Goal: Task Accomplishment & Management: Manage account settings

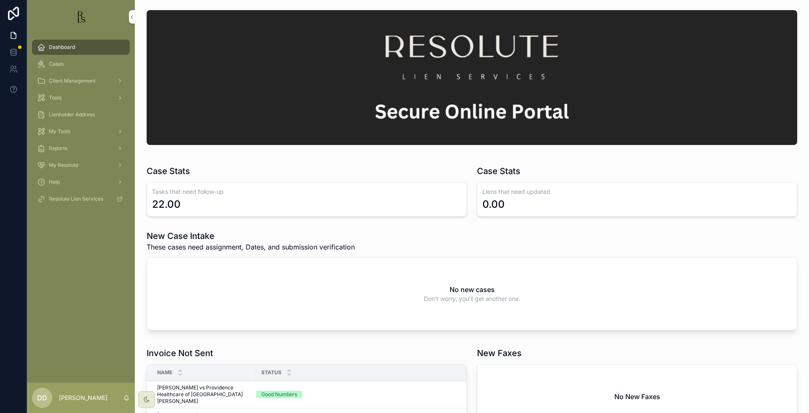
click at [54, 64] on span "Cases" at bounding box center [56, 64] width 15 height 7
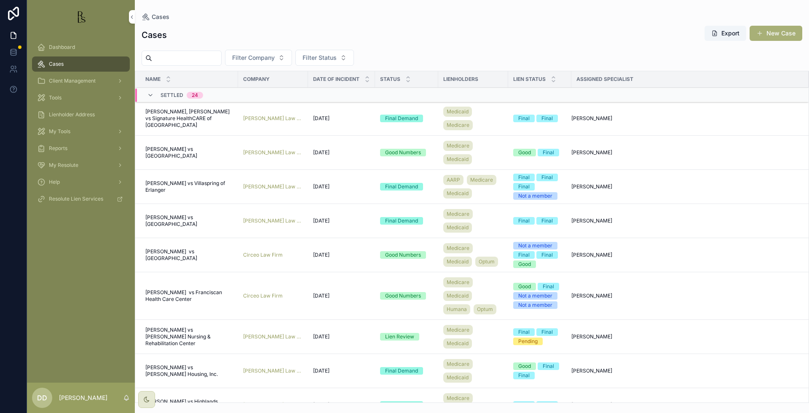
click at [186, 57] on input "scrollable content" at bounding box center [186, 58] width 69 height 12
type input "*****"
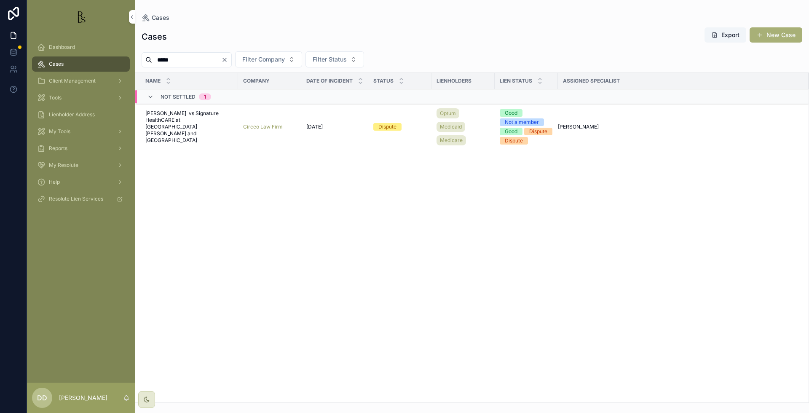
click at [192, 131] on span "[PERSON_NAME] vs Signature HealthCARE at [GEOGRAPHIC_DATA][PERSON_NAME] and [GE…" at bounding box center [189, 127] width 88 height 34
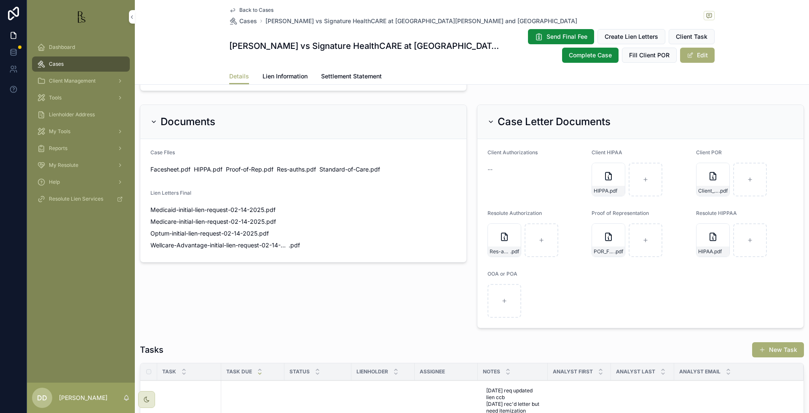
scroll to position [474, 0]
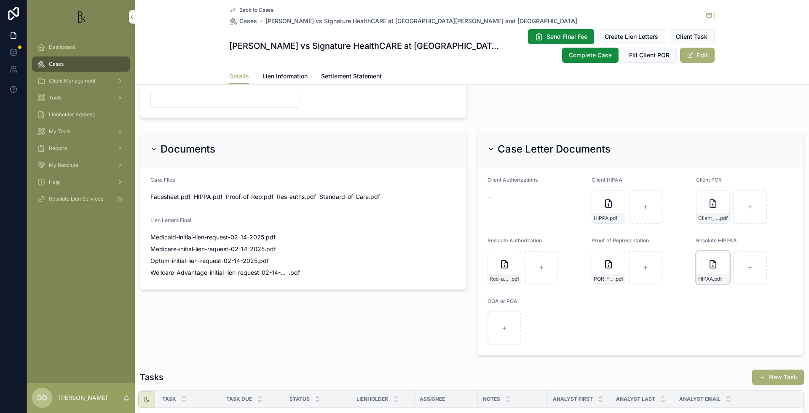
click at [697, 274] on div "HIPAA .pdf" at bounding box center [712, 279] width 33 height 10
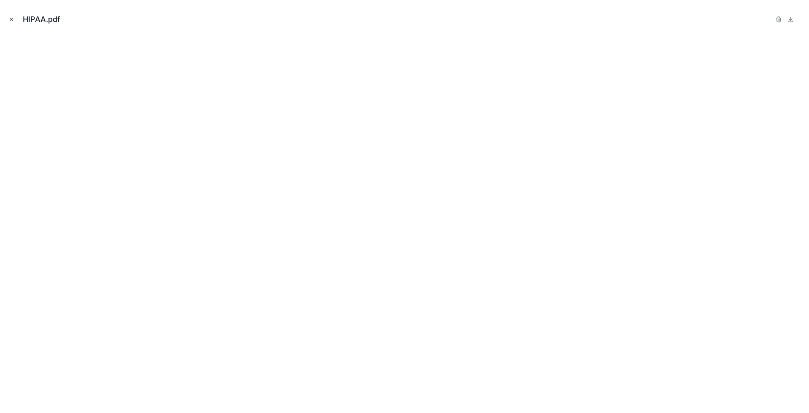
click at [12, 20] on icon "Close modal" at bounding box center [11, 19] width 6 height 6
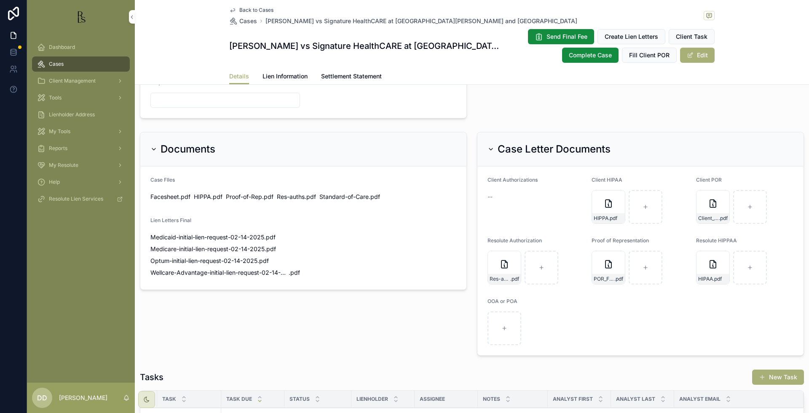
click at [689, 322] on form "Client Authorizations -- Client HIPAA HIPPA .pdf Client POR Client_POR_Filled .…" at bounding box center [640, 260] width 326 height 189
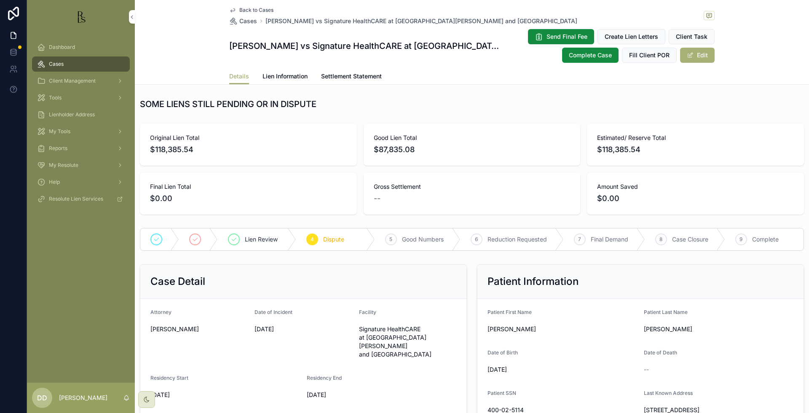
click at [294, 77] on span "Lien Information" at bounding box center [284, 76] width 45 height 8
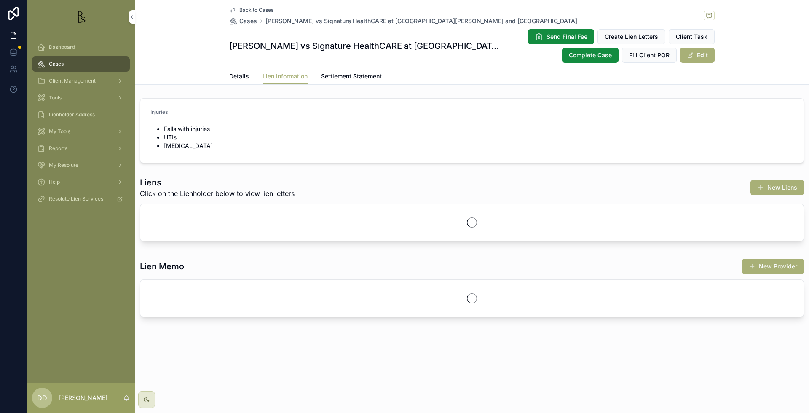
click at [351, 73] on span "Settlement Statement" at bounding box center [351, 76] width 61 height 8
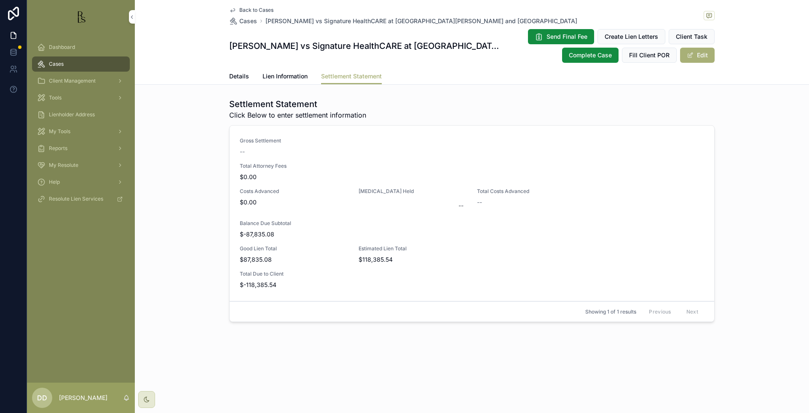
click at [242, 76] on span "Details" at bounding box center [239, 76] width 20 height 8
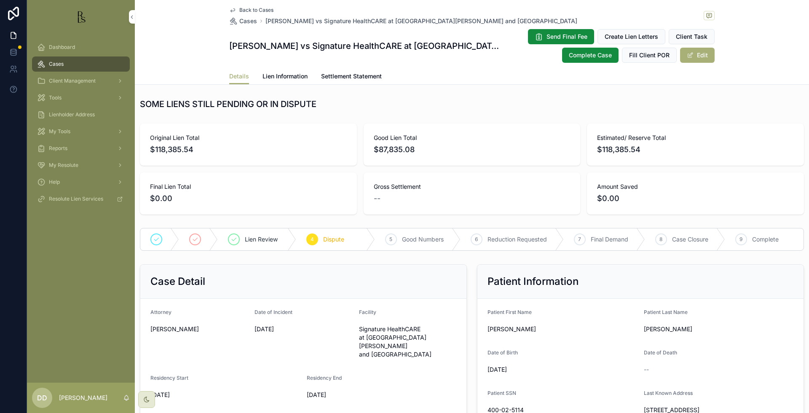
click at [718, 124] on div "Estimated/ Reserve Total $118,385.54" at bounding box center [695, 144] width 217 height 42
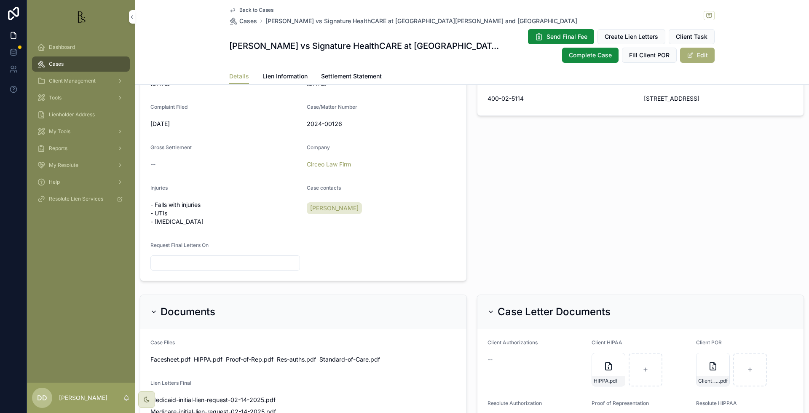
scroll to position [316, 0]
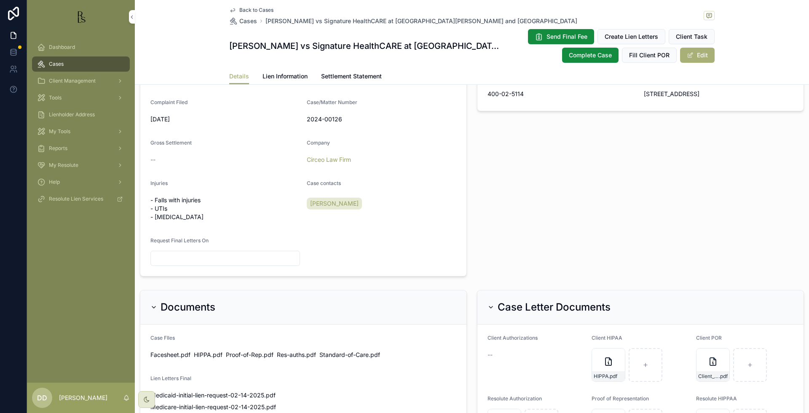
click at [670, 212] on div "Patient Information Patient First Name [PERSON_NAME] Patient Last Name [PERSON_…" at bounding box center [640, 112] width 337 height 335
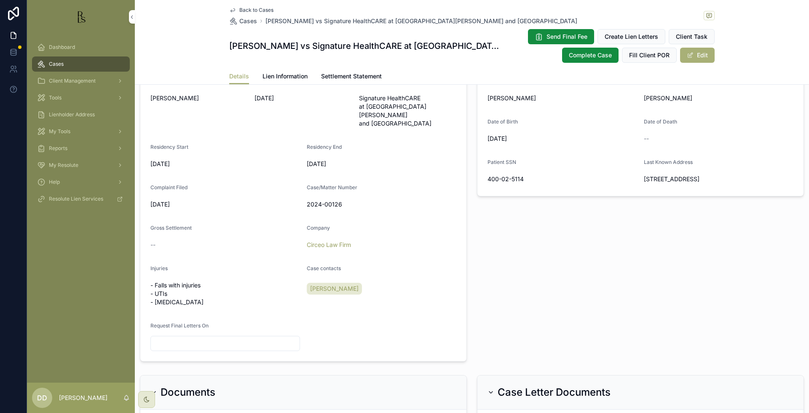
scroll to position [211, 0]
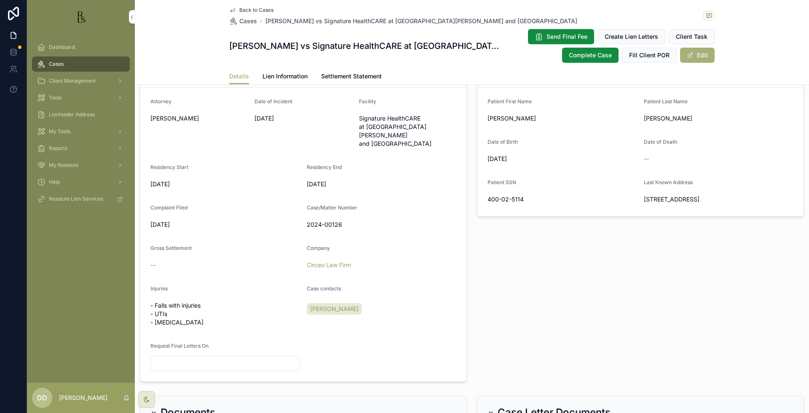
click at [435, 301] on div "[PERSON_NAME]" at bounding box center [381, 308] width 149 height 15
drag, startPoint x: 205, startPoint y: 298, endPoint x: 197, endPoint y: 298, distance: 8.4
click at [197, 301] on span "- Falls with injuries - UTIs - [MEDICAL_DATA]" at bounding box center [224, 313] width 149 height 25
drag, startPoint x: 197, startPoint y: 298, endPoint x: 202, endPoint y: 312, distance: 15.2
click at [202, 312] on span "- Falls with injuries - UTIs - [MEDICAL_DATA]" at bounding box center [224, 313] width 149 height 25
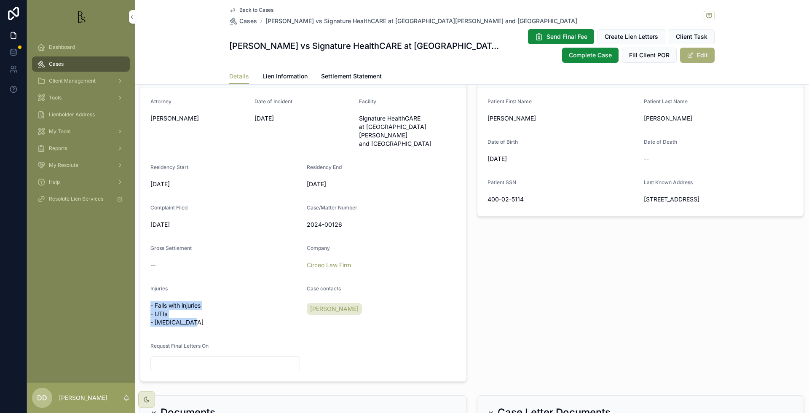
drag, startPoint x: 197, startPoint y: 316, endPoint x: 150, endPoint y: 296, distance: 50.2
click at [150, 301] on span "- Falls with injuries - UTIs - [MEDICAL_DATA]" at bounding box center [224, 313] width 149 height 25
copy span "- Falls with injuries - UTIs - [MEDICAL_DATA]"
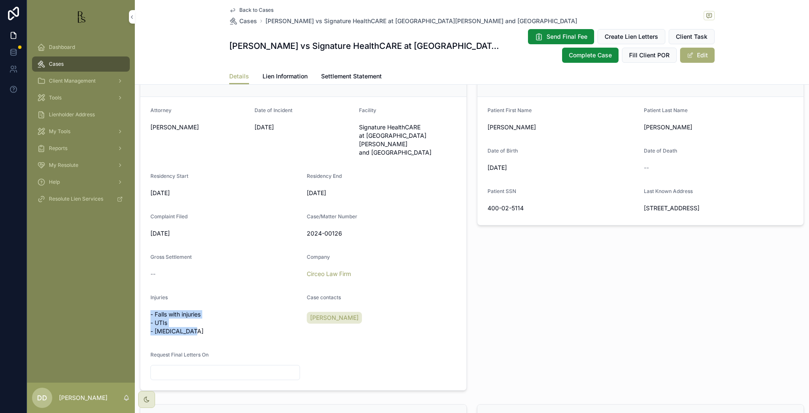
scroll to position [421, 0]
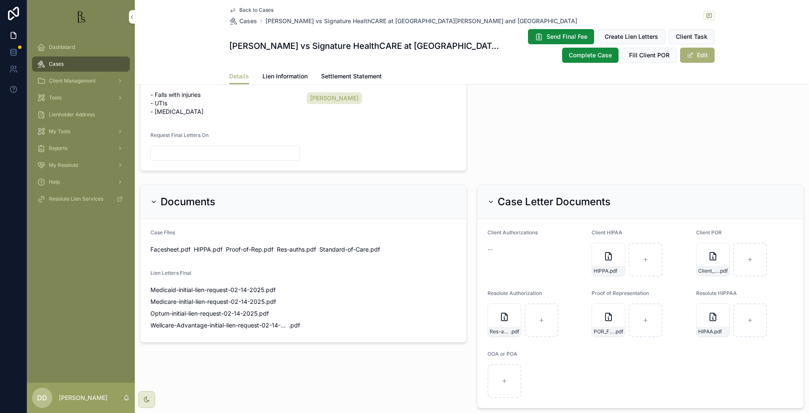
click at [378, 352] on div "Documents Case FIles Facesheet .pdf HIPPA .pdf Proof-of-Rep .pdf Res-auths .pdf…" at bounding box center [303, 296] width 337 height 230
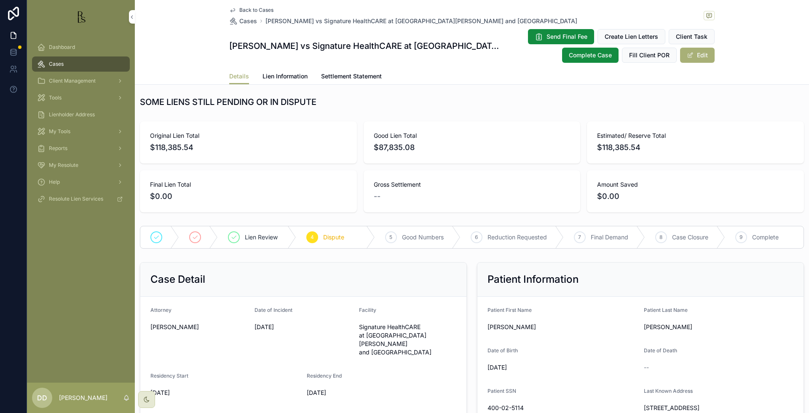
scroll to position [0, 0]
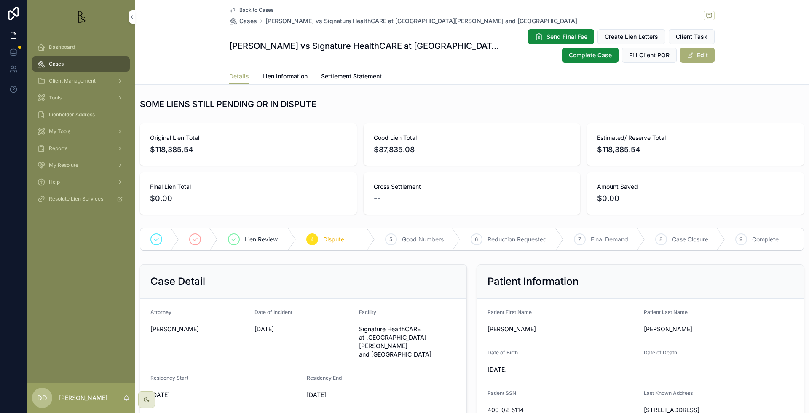
click at [282, 82] on link "Lien Information" at bounding box center [284, 77] width 45 height 17
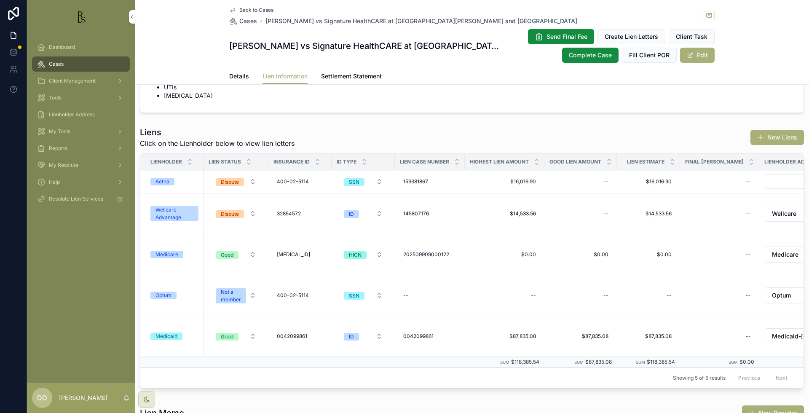
scroll to position [53, 0]
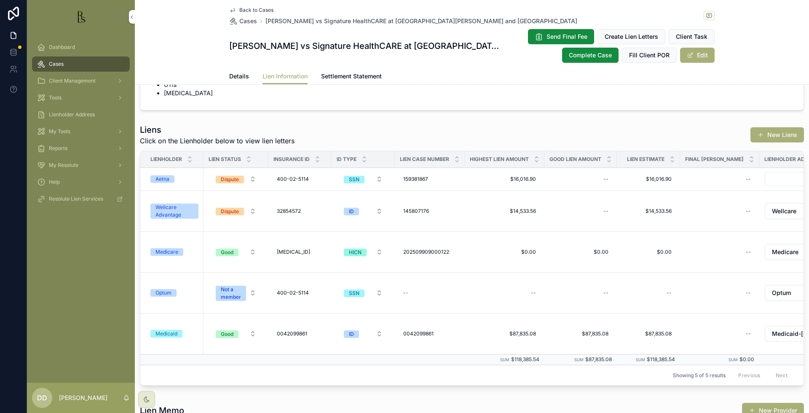
click at [174, 254] on div "Medicare" at bounding box center [166, 252] width 23 height 8
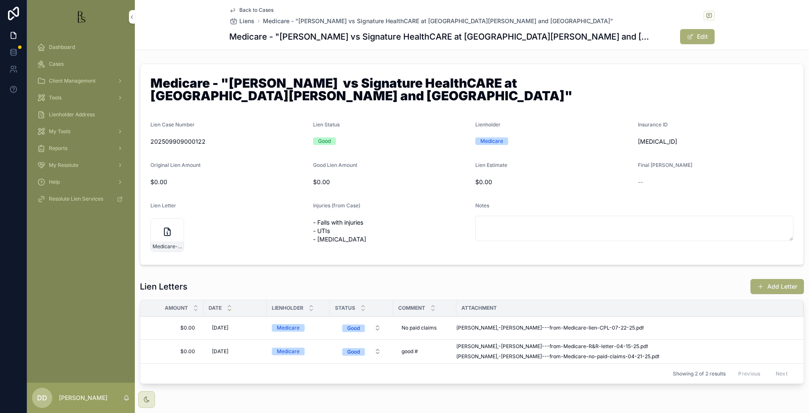
click at [262, 10] on span "Back to Cases" at bounding box center [256, 10] width 34 height 7
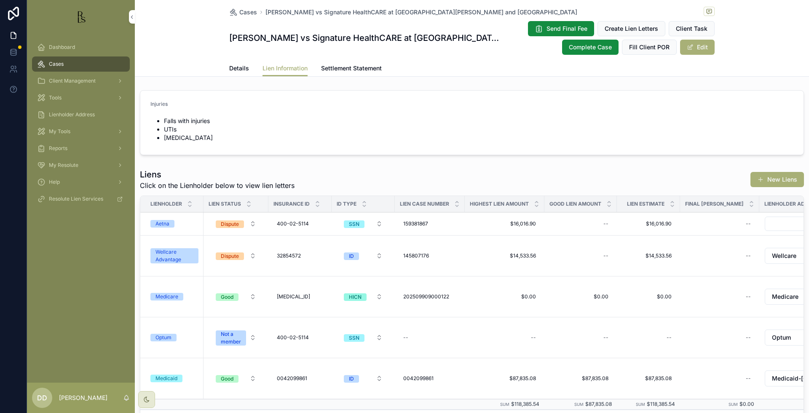
click at [237, 69] on span "Details" at bounding box center [239, 68] width 20 height 8
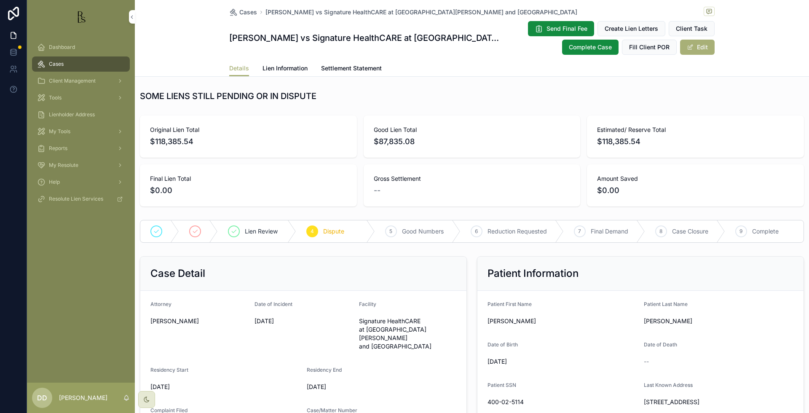
click at [286, 67] on span "Lien Information" at bounding box center [284, 68] width 45 height 8
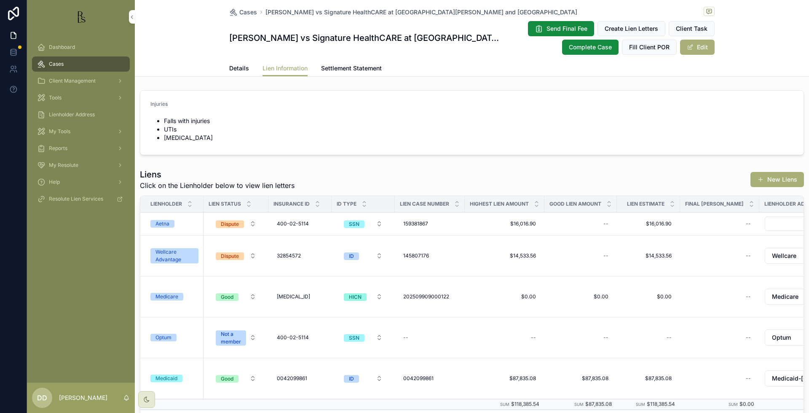
click at [167, 300] on div "Medicare" at bounding box center [166, 297] width 23 height 8
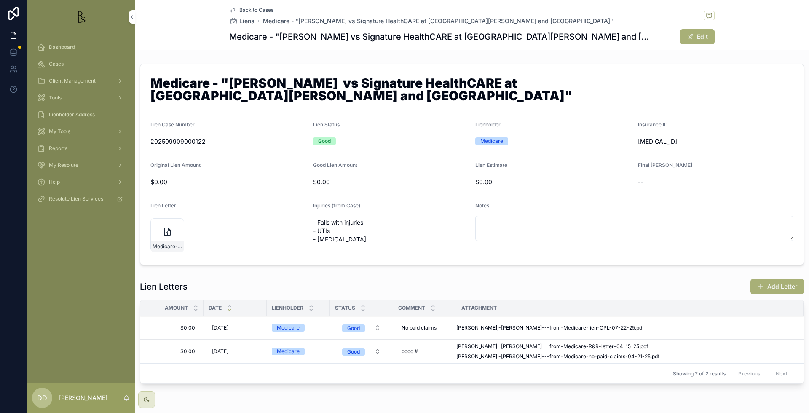
click at [252, 7] on span "Back to Cases" at bounding box center [256, 10] width 34 height 7
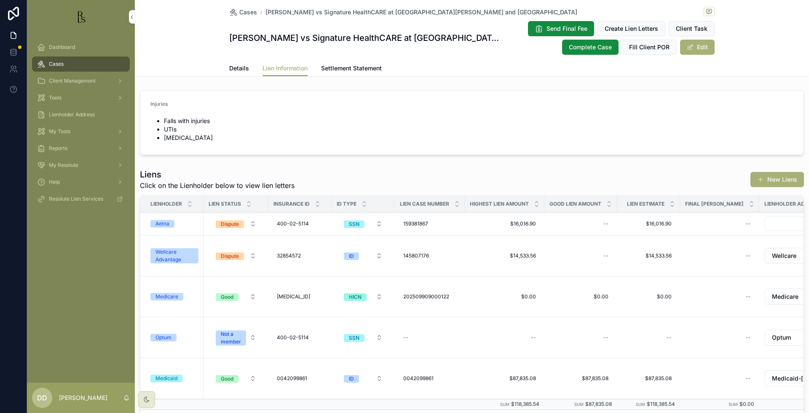
click at [235, 65] on span "Details" at bounding box center [239, 68] width 20 height 8
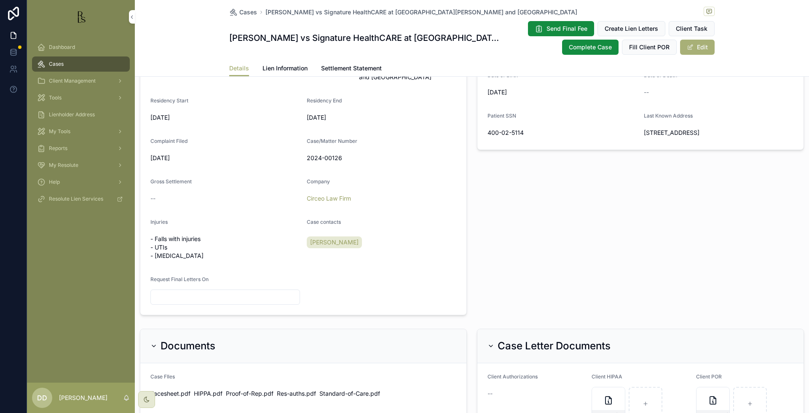
scroll to position [263, 0]
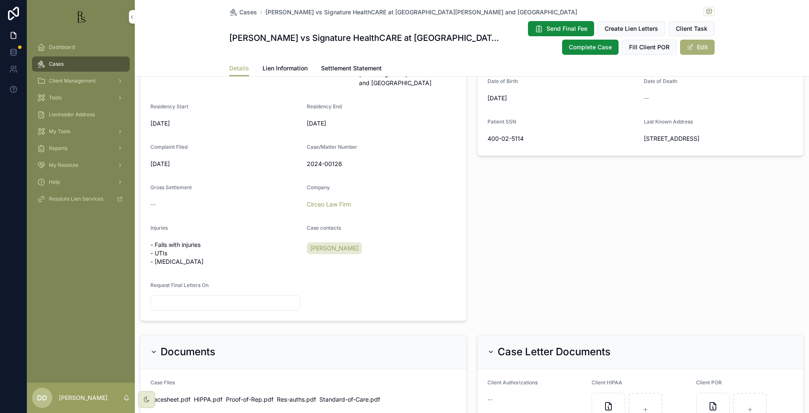
click at [285, 73] on link "Lien Information" at bounding box center [284, 69] width 45 height 17
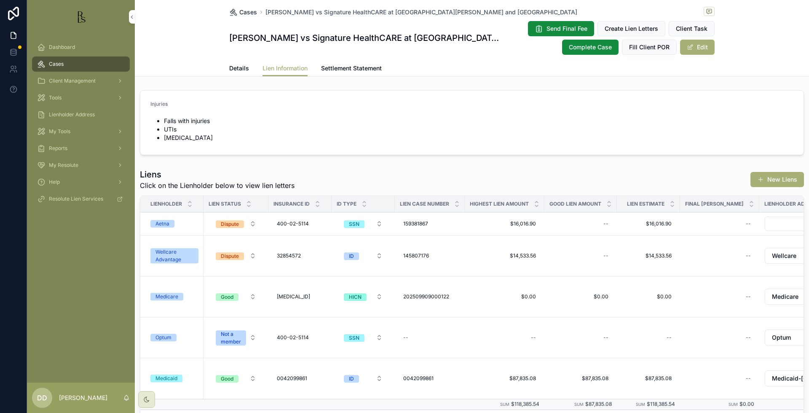
click at [245, 11] on span "Cases" at bounding box center [248, 12] width 18 height 8
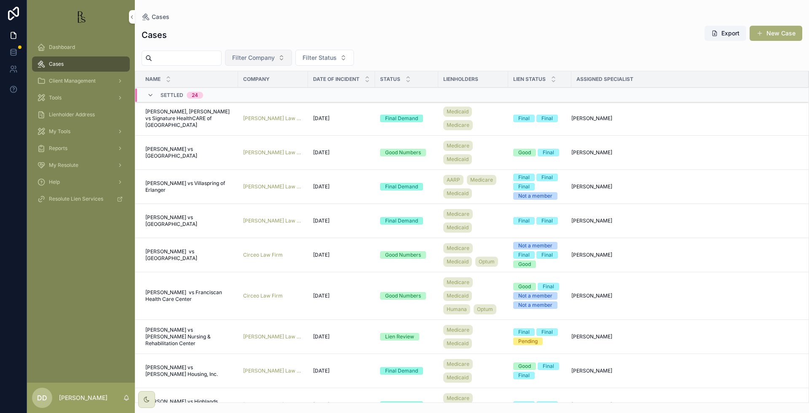
click at [267, 56] on span "Filter Company" at bounding box center [253, 57] width 43 height 8
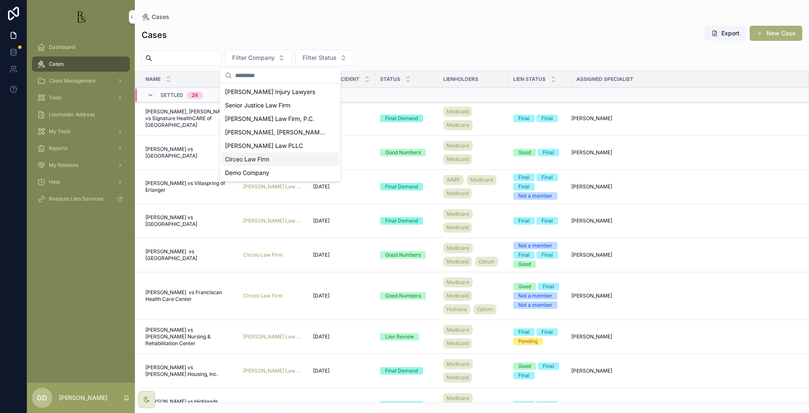
click at [268, 157] on span "Circeo Law Firm" at bounding box center [247, 159] width 44 height 8
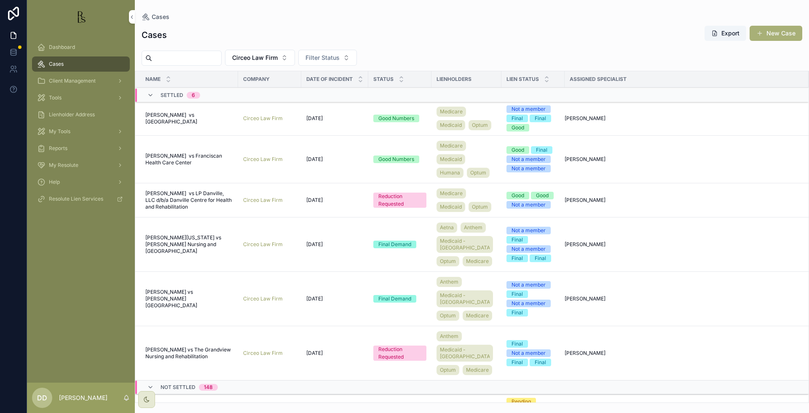
click at [164, 166] on span "[PERSON_NAME] vs Franciscan Health Care Center" at bounding box center [189, 158] width 88 height 13
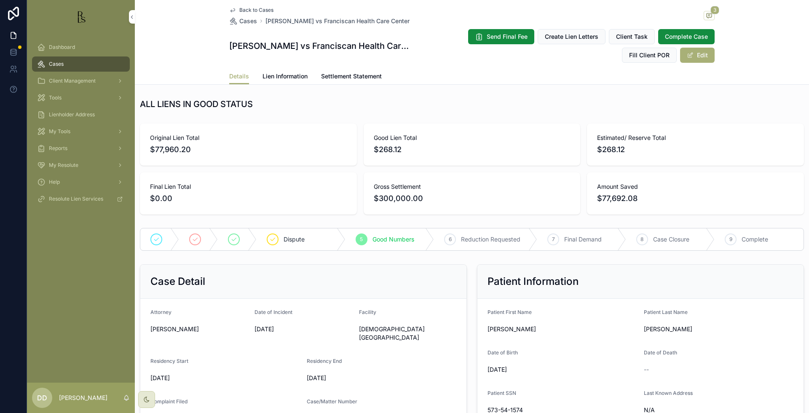
click at [272, 73] on span "Lien Information" at bounding box center [284, 76] width 45 height 8
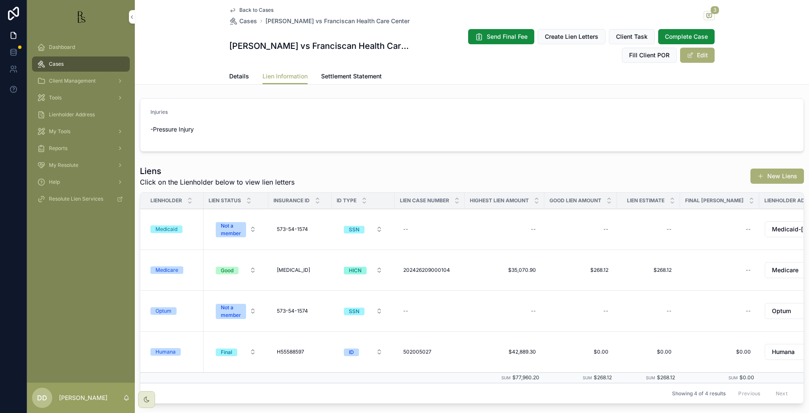
click at [165, 270] on div "Medicare" at bounding box center [166, 270] width 23 height 8
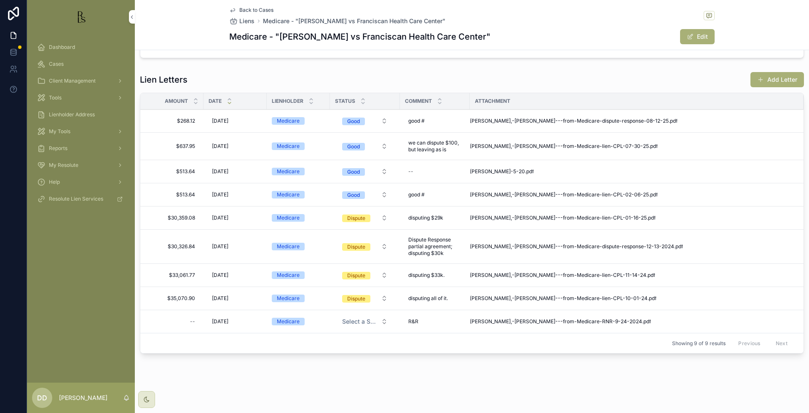
scroll to position [195, 0]
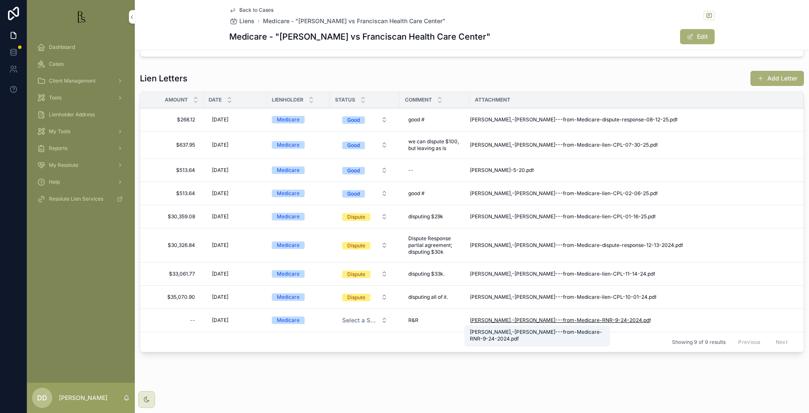
click at [501, 317] on span "[PERSON_NAME],-[PERSON_NAME]---from-Medicare-RNR-9-24-2024" at bounding box center [556, 320] width 172 height 7
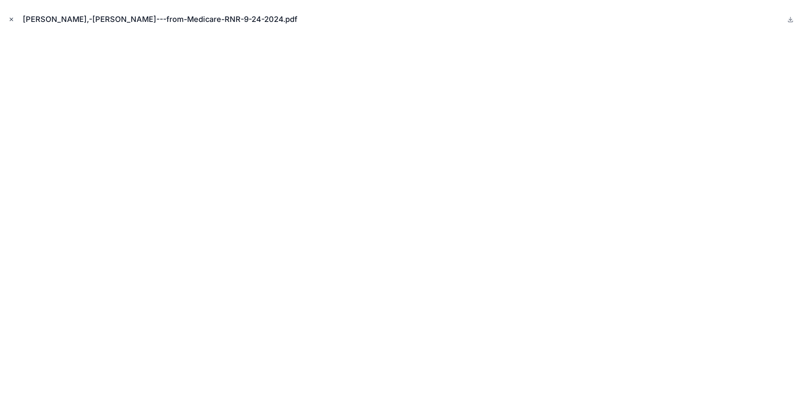
click at [13, 20] on icon "Close modal" at bounding box center [11, 19] width 6 height 6
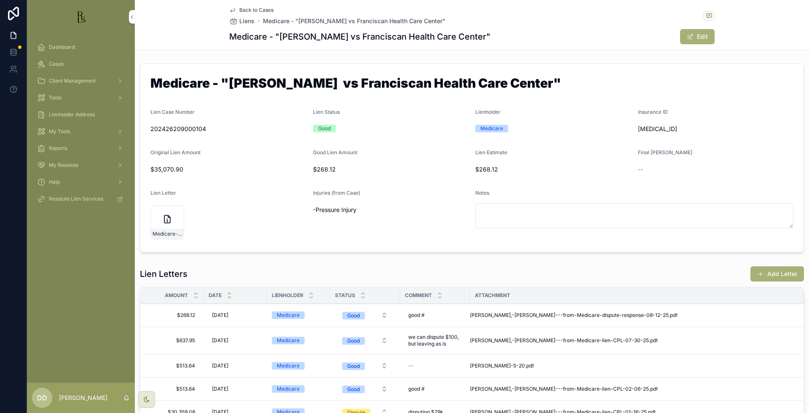
click at [239, 8] on span "Back to Cases" at bounding box center [256, 10] width 34 height 7
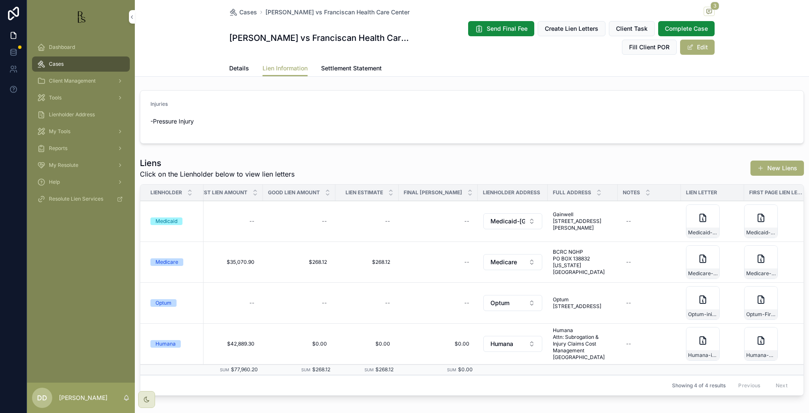
scroll to position [0, 287]
click at [741, 268] on div "Medicare--First-Page" at bounding box center [756, 273] width 33 height 10
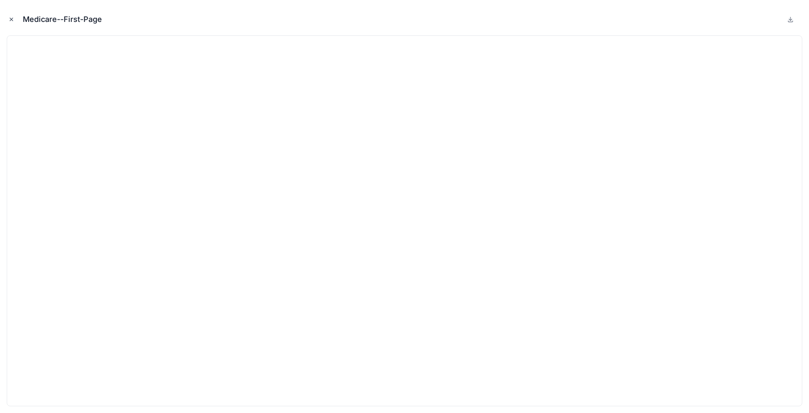
click at [12, 21] on icon "Close modal" at bounding box center [11, 19] width 6 height 6
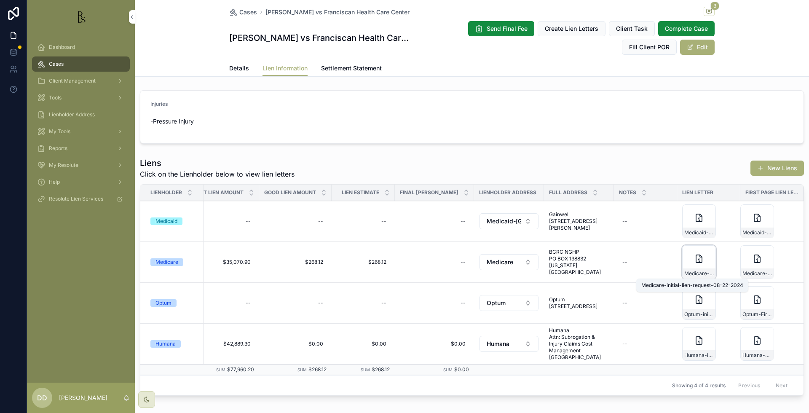
click at [684, 272] on span "Medicare-initial-lien-request-08-22-2024" at bounding box center [698, 273] width 29 height 7
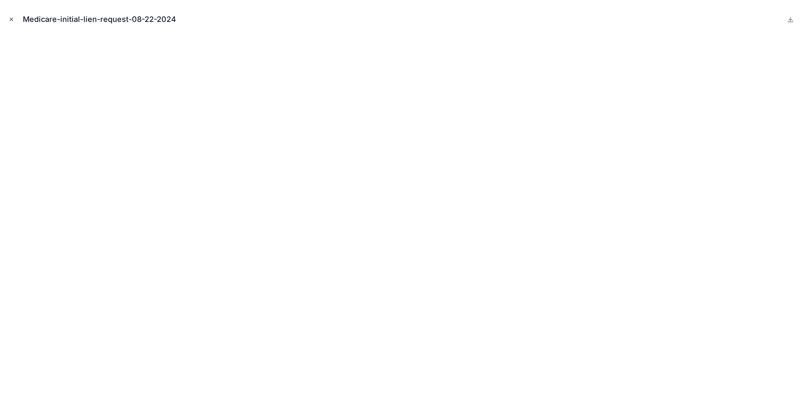
click at [7, 17] on button "Close modal" at bounding box center [11, 19] width 9 height 9
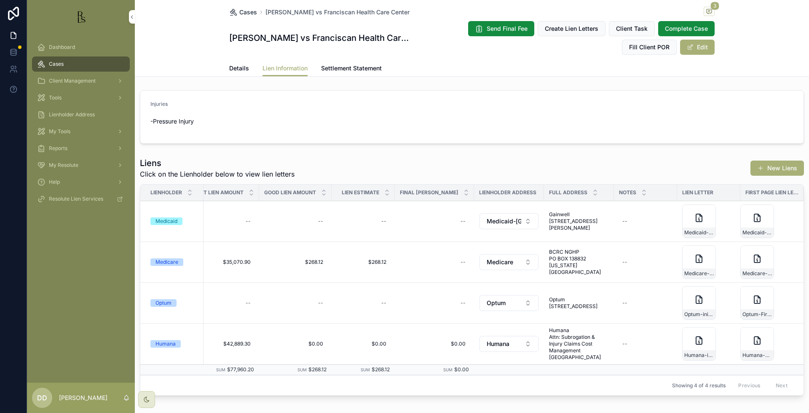
click at [248, 14] on span "Cases" at bounding box center [248, 12] width 18 height 8
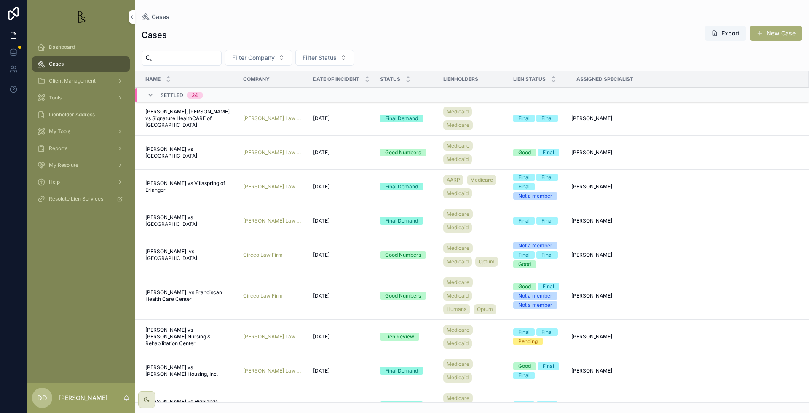
click at [154, 150] on span "[PERSON_NAME] vs [GEOGRAPHIC_DATA]" at bounding box center [189, 152] width 88 height 13
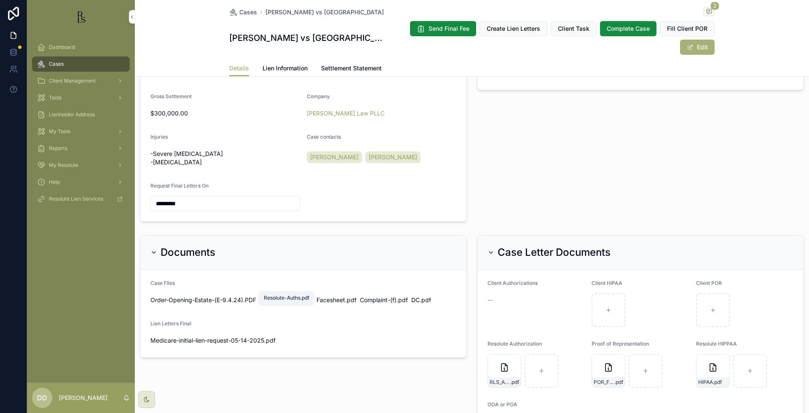
scroll to position [316, 0]
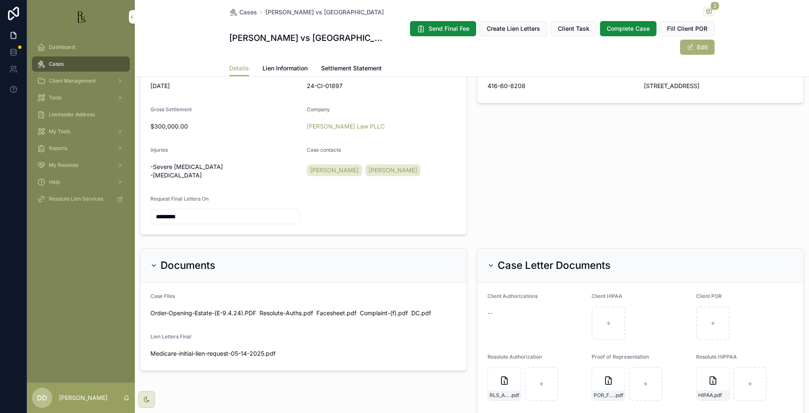
click at [276, 61] on link "Lien Information" at bounding box center [284, 69] width 45 height 17
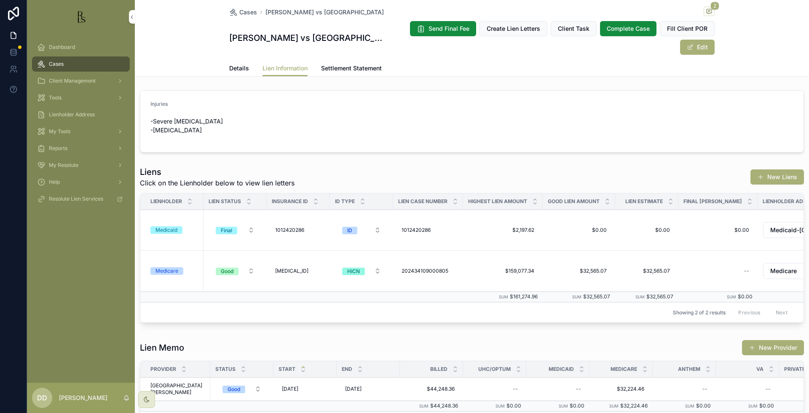
click at [176, 270] on div "Medicare" at bounding box center [166, 271] width 23 height 8
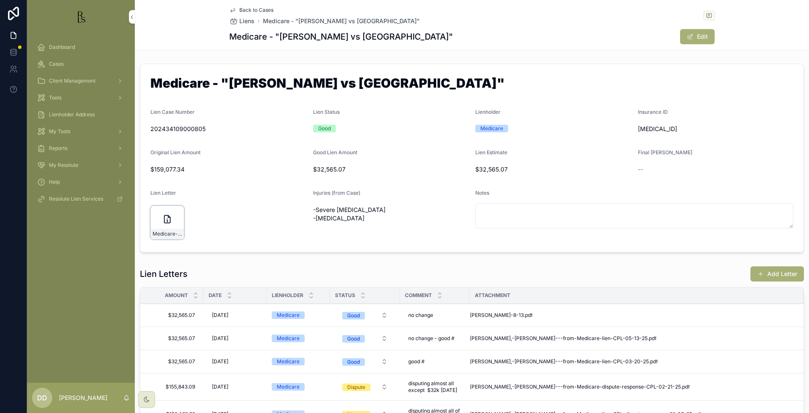
click at [153, 224] on div "Medicare-initial-lien-request-11-14-2024" at bounding box center [167, 223] width 34 height 34
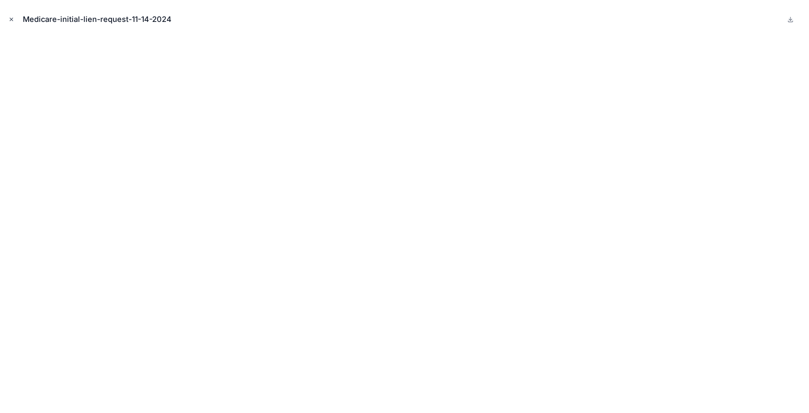
click at [12, 21] on icon "Close modal" at bounding box center [11, 19] width 6 height 6
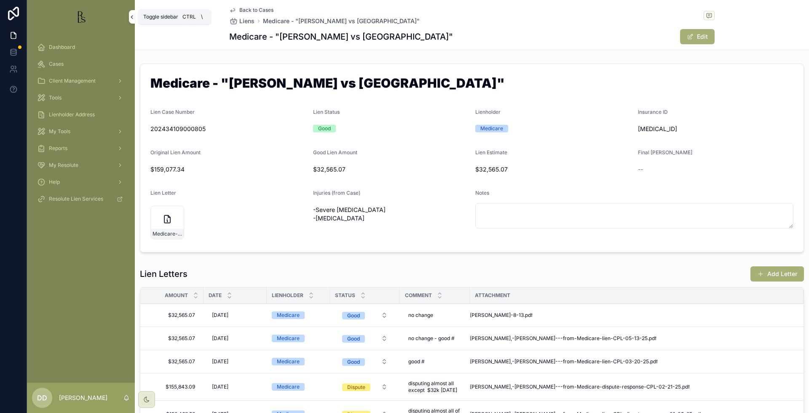
click at [131, 17] on icon "scrollable content" at bounding box center [132, 17] width 2 height 3
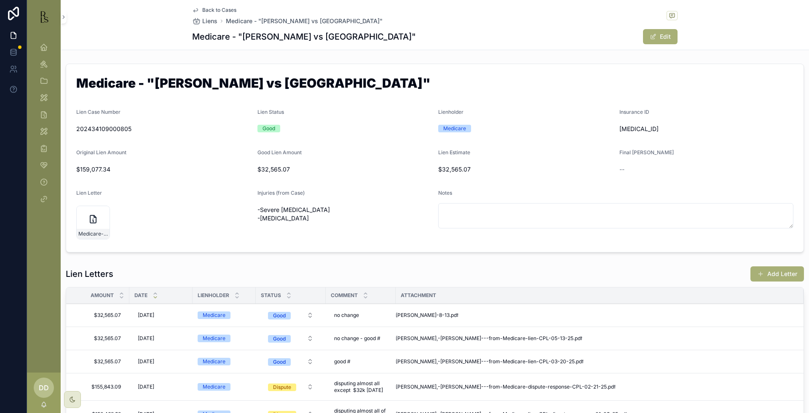
click at [214, 13] on div "Back to Cases Liens Medicare - "[PERSON_NAME] vs [GEOGRAPHIC_DATA]"" at bounding box center [287, 16] width 190 height 19
click at [219, 10] on span "Back to Cases" at bounding box center [219, 10] width 34 height 7
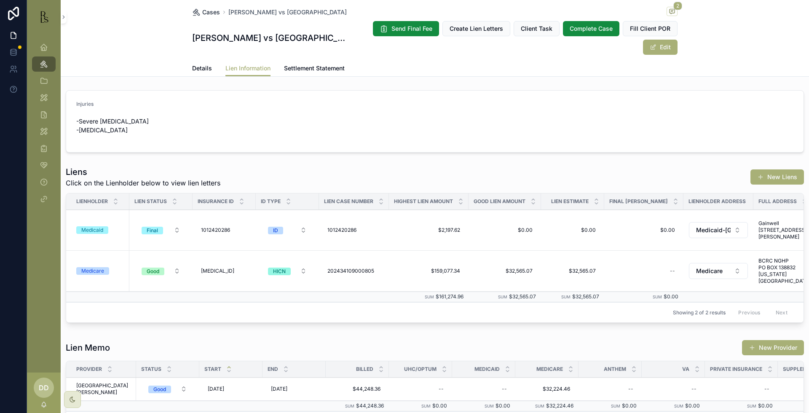
click at [208, 14] on span "Cases" at bounding box center [211, 12] width 18 height 8
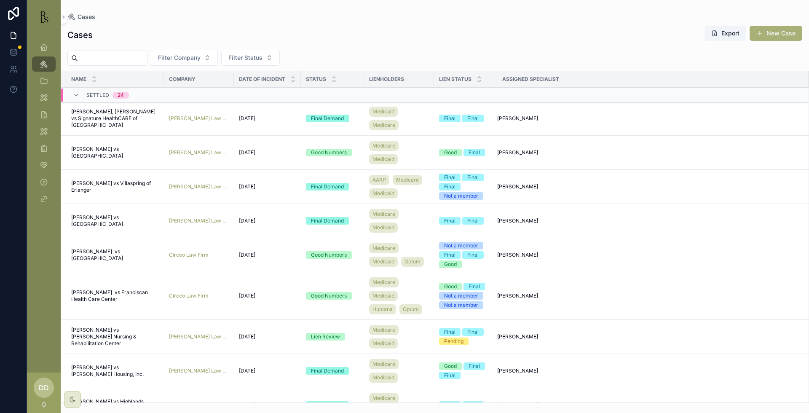
click at [131, 55] on input "scrollable content" at bounding box center [112, 58] width 69 height 12
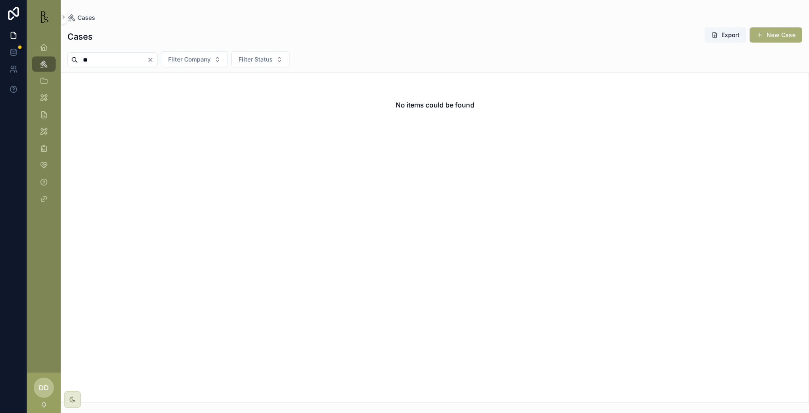
type input "*"
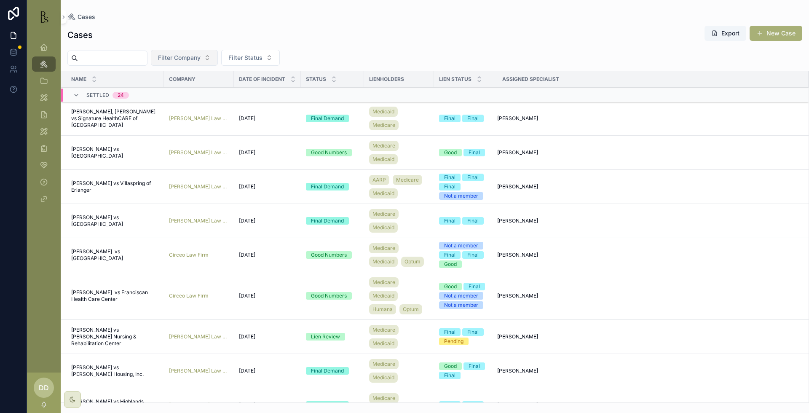
click at [211, 63] on button "Filter Company" at bounding box center [184, 58] width 67 height 16
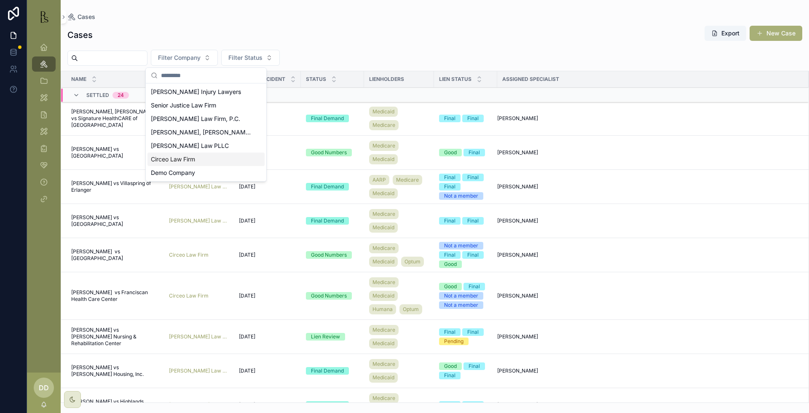
click at [193, 163] on span "Circeo Law Firm" at bounding box center [173, 159] width 44 height 8
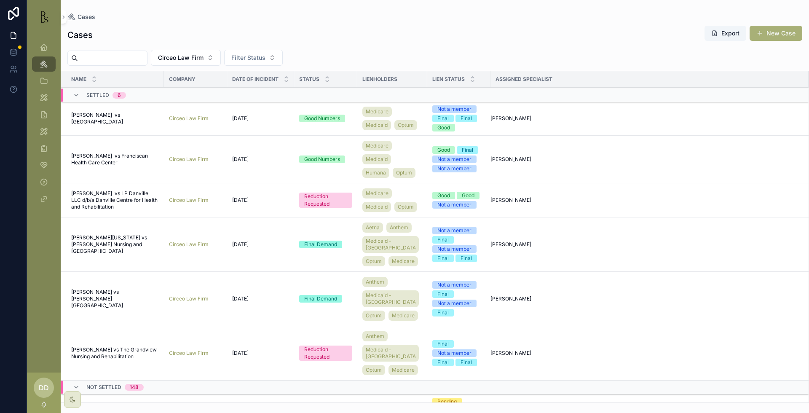
click at [90, 166] on span "[PERSON_NAME] vs Franciscan Health Care Center" at bounding box center [115, 158] width 88 height 13
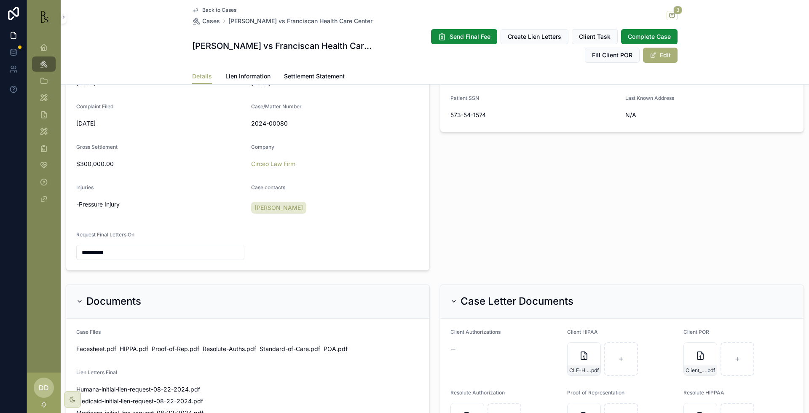
scroll to position [32, 0]
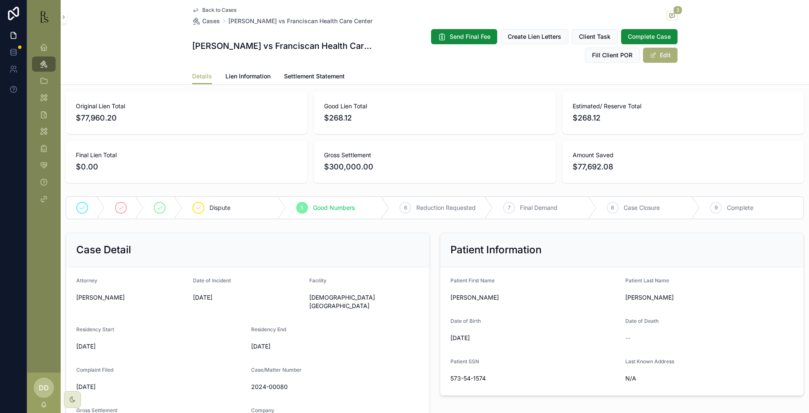
click at [253, 79] on span "Lien Information" at bounding box center [247, 76] width 45 height 8
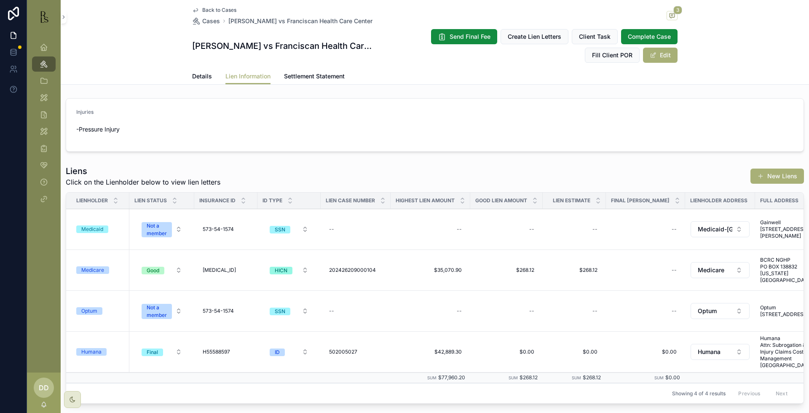
click at [87, 272] on div "Medicare" at bounding box center [92, 270] width 23 height 8
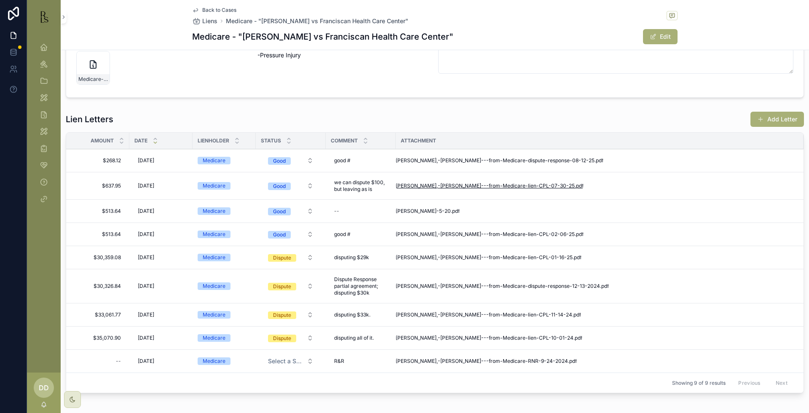
scroll to position [158, 0]
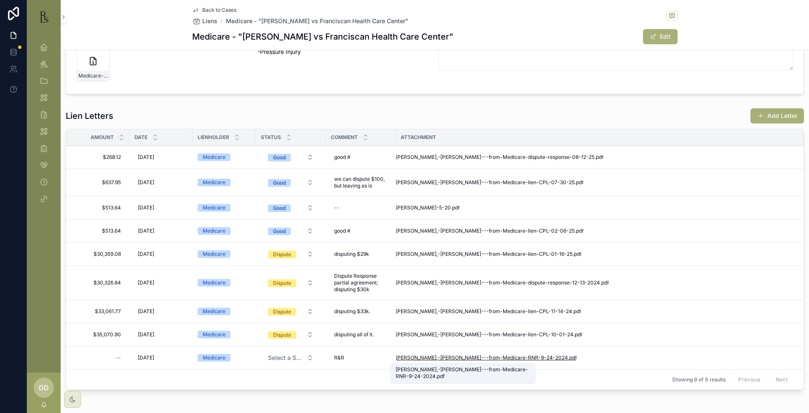
click at [466, 357] on span "[PERSON_NAME],-[PERSON_NAME]---from-Medicare-RNR-9-24-2024" at bounding box center [481, 357] width 172 height 7
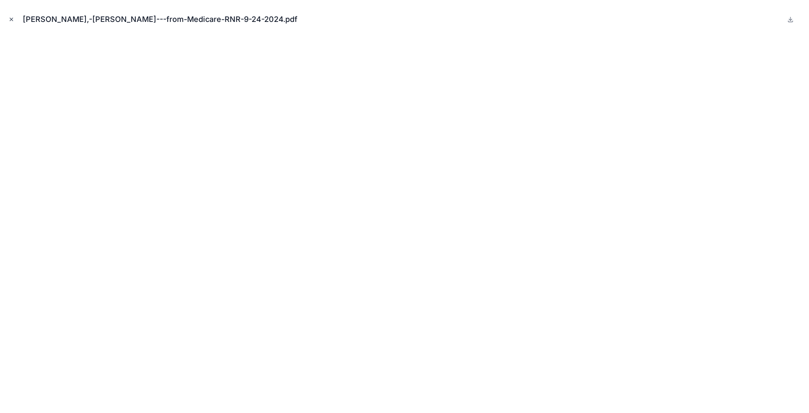
click at [13, 20] on icon "Close modal" at bounding box center [11, 19] width 6 height 6
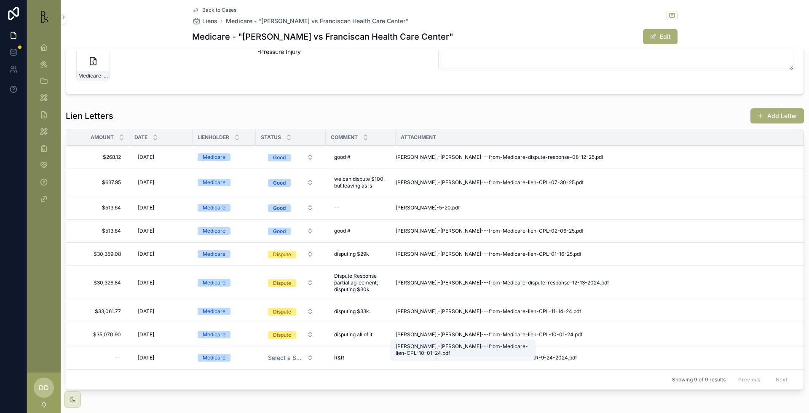
click at [419, 331] on span "[PERSON_NAME],-[PERSON_NAME]---from-Medicare-lien-CPL-10-01-24" at bounding box center [484, 334] width 178 height 7
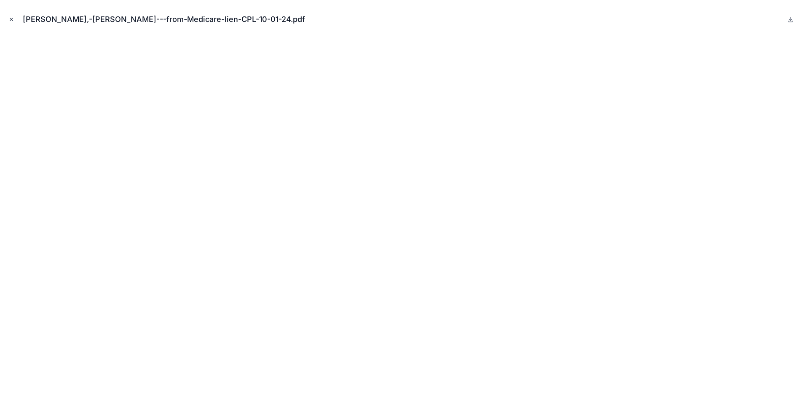
click at [12, 17] on icon "Close modal" at bounding box center [11, 19] width 6 height 6
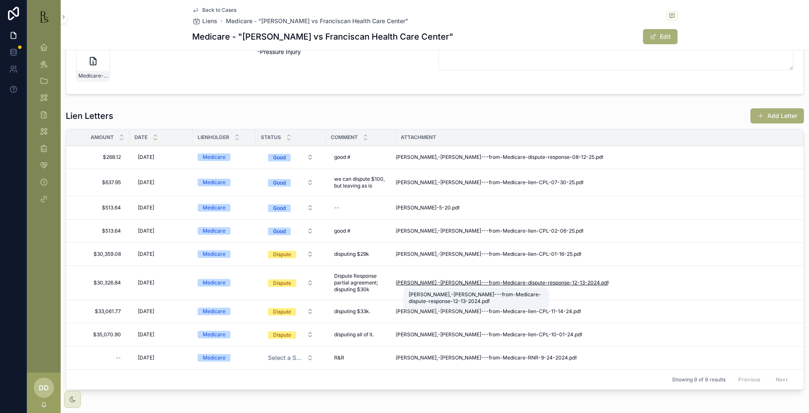
click at [449, 283] on span "[PERSON_NAME],-[PERSON_NAME]---from-Medicare-dispute-response-12-13-2024" at bounding box center [497, 282] width 204 height 7
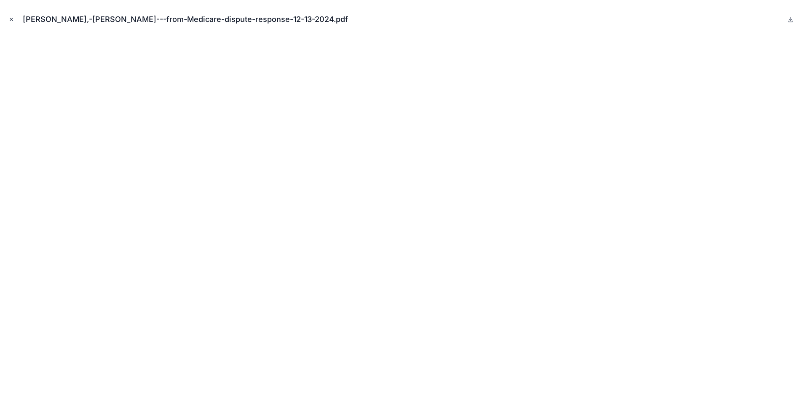
click at [11, 18] on icon "Close modal" at bounding box center [11, 19] width 6 height 6
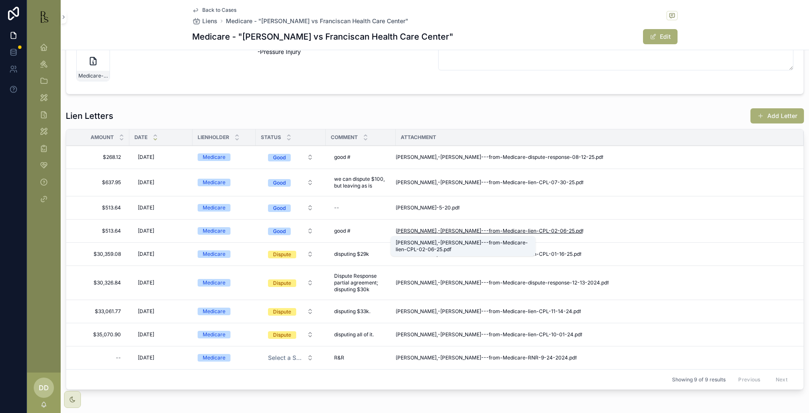
click at [435, 229] on span "[PERSON_NAME],-[PERSON_NAME]---from-Medicare-lien-CPL-02-06-25" at bounding box center [484, 230] width 179 height 7
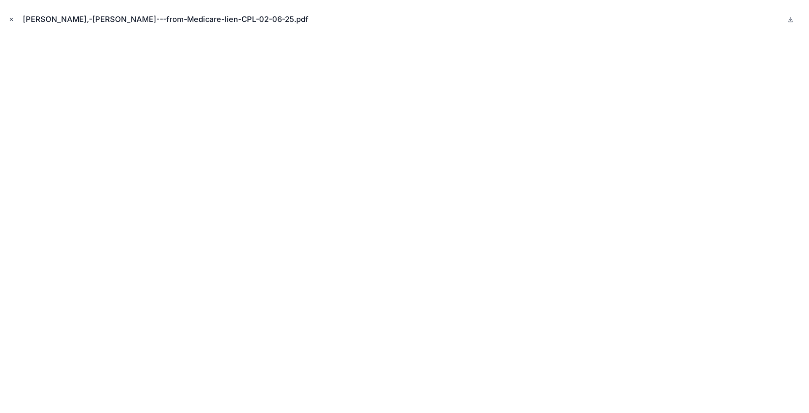
click at [14, 21] on icon "Close modal" at bounding box center [11, 19] width 6 height 6
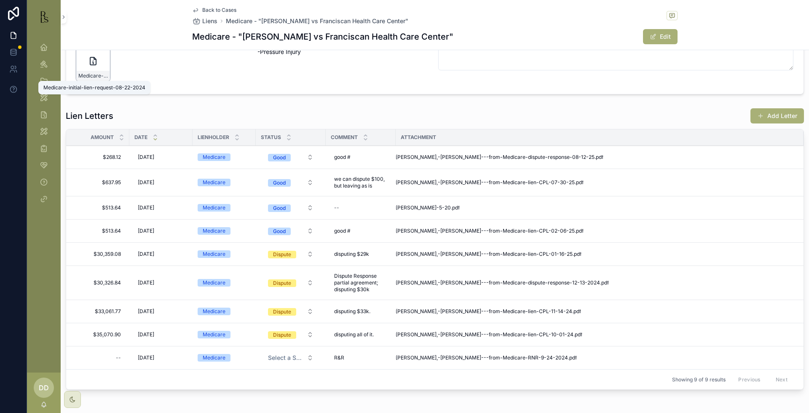
click at [87, 74] on span "Medicare-initial-lien-request-08-22-2024" at bounding box center [92, 75] width 29 height 7
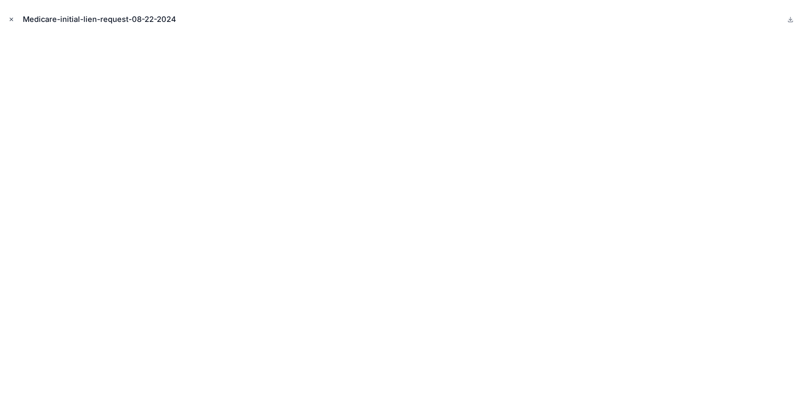
click at [7, 19] on button "Close modal" at bounding box center [11, 19] width 9 height 9
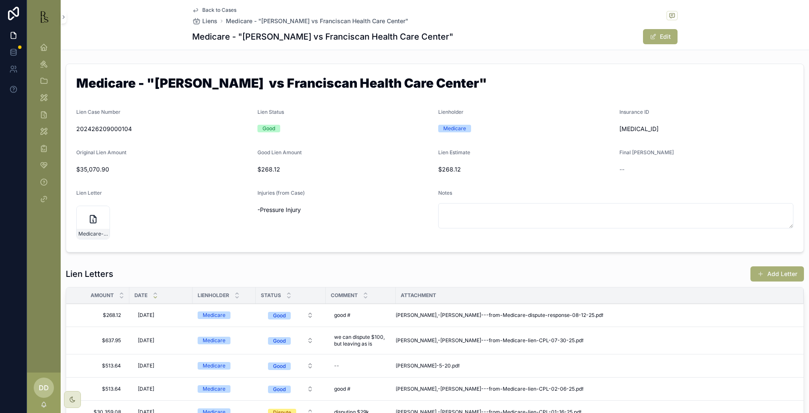
click at [208, 11] on span "Back to Cases" at bounding box center [219, 10] width 34 height 7
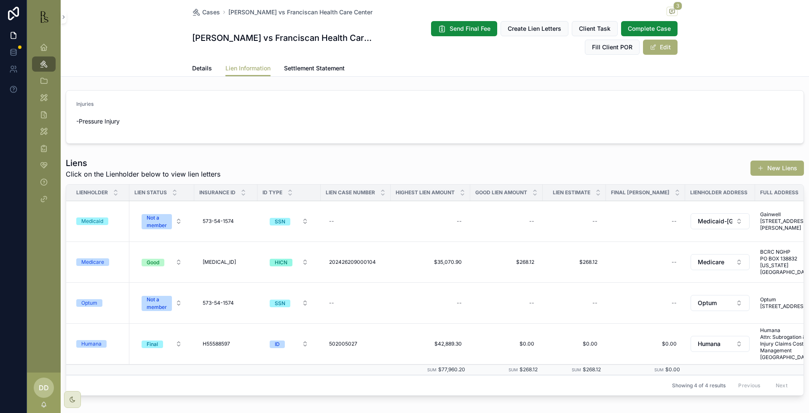
click at [208, 11] on span "Cases" at bounding box center [211, 12] width 18 height 8
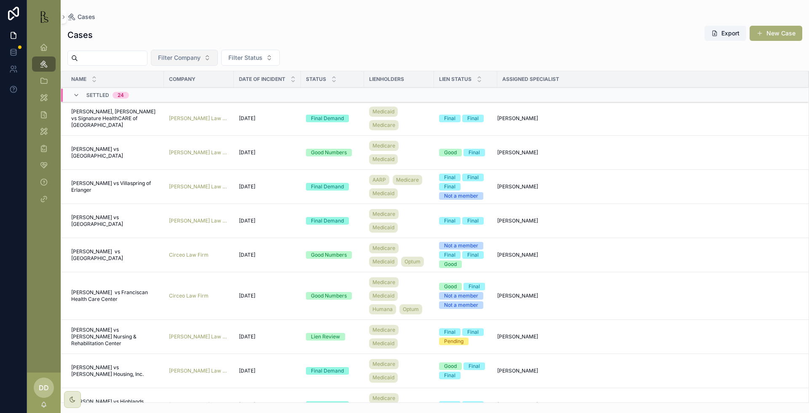
click at [218, 61] on button "Filter Company" at bounding box center [184, 58] width 67 height 16
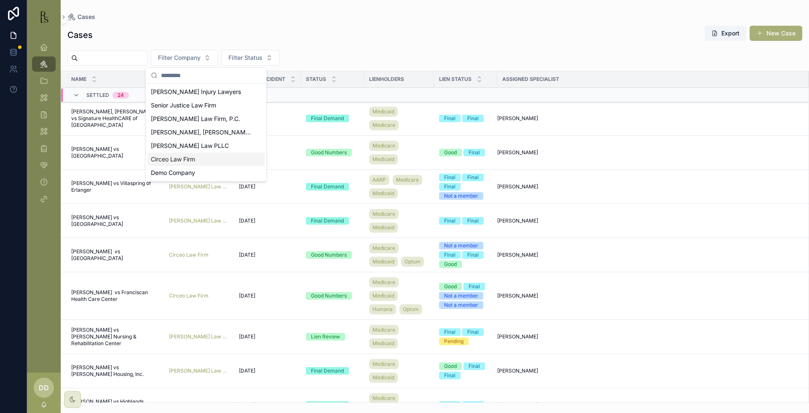
click at [187, 160] on span "Circeo Law Firm" at bounding box center [173, 159] width 44 height 8
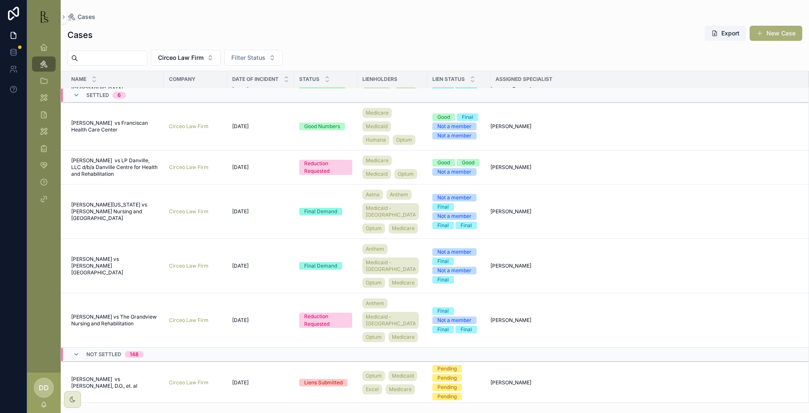
scroll to position [158, 0]
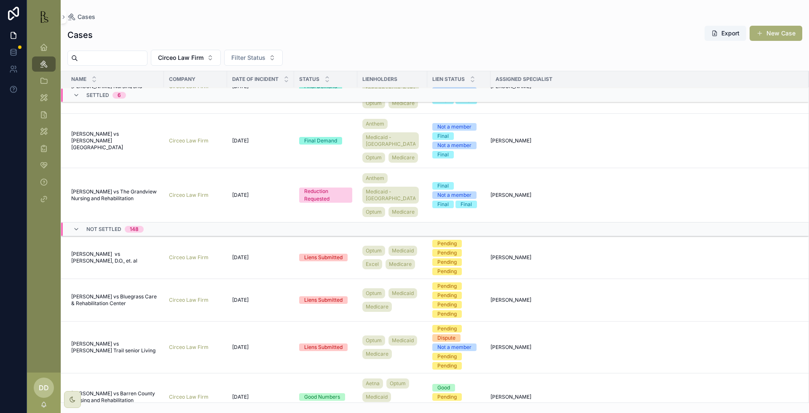
click at [86, 151] on span "[PERSON_NAME] vs [PERSON_NAME][GEOGRAPHIC_DATA]" at bounding box center [115, 141] width 88 height 20
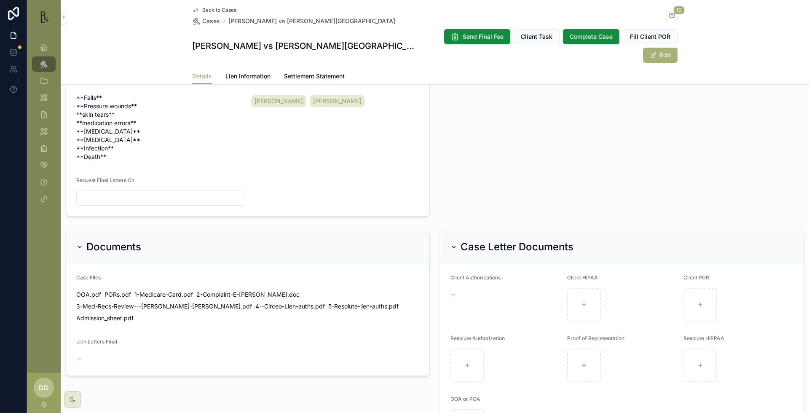
scroll to position [421, 0]
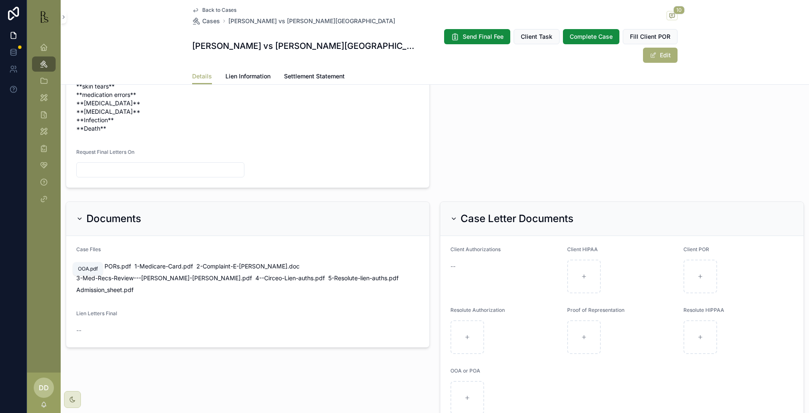
click at [80, 262] on span "OOA" at bounding box center [82, 266] width 13 height 8
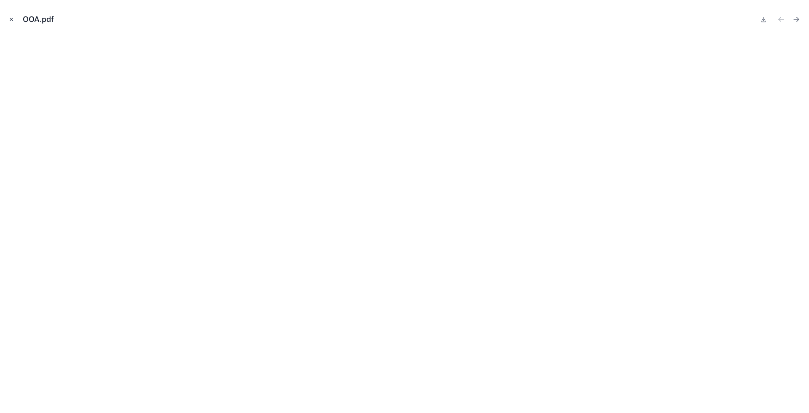
click at [11, 21] on icon "Close modal" at bounding box center [11, 19] width 6 height 6
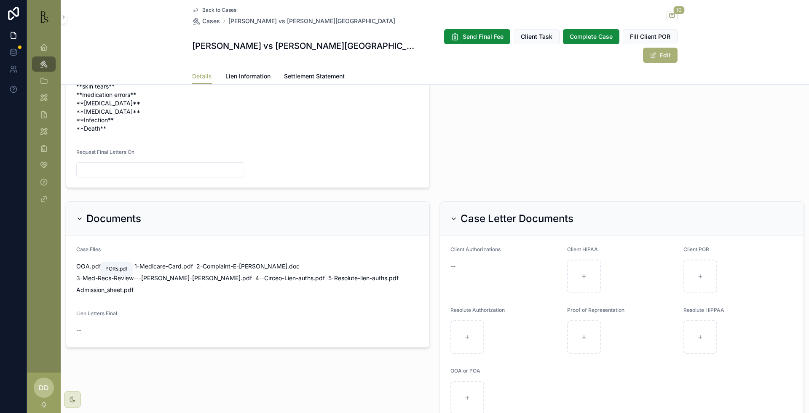
click at [111, 262] on span "PORs" at bounding box center [111, 266] width 15 height 8
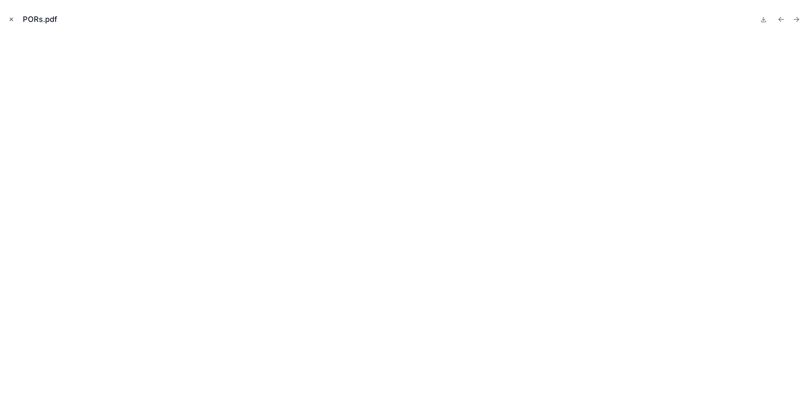
click at [10, 20] on icon "Close modal" at bounding box center [11, 19] width 6 height 6
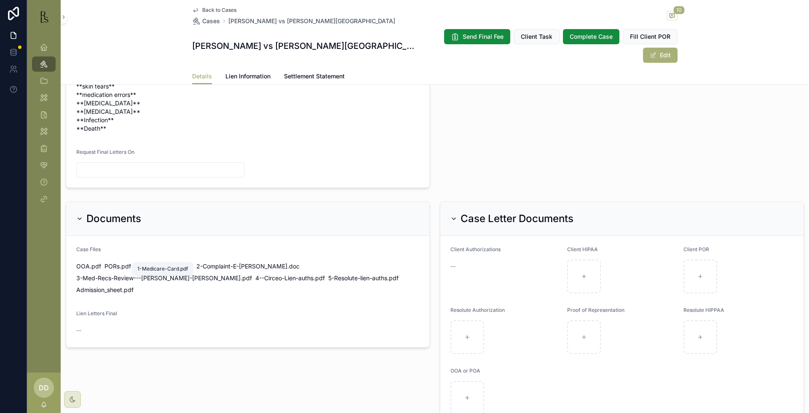
click at [156, 262] on span "1-Medicare-Card" at bounding box center [157, 266] width 47 height 8
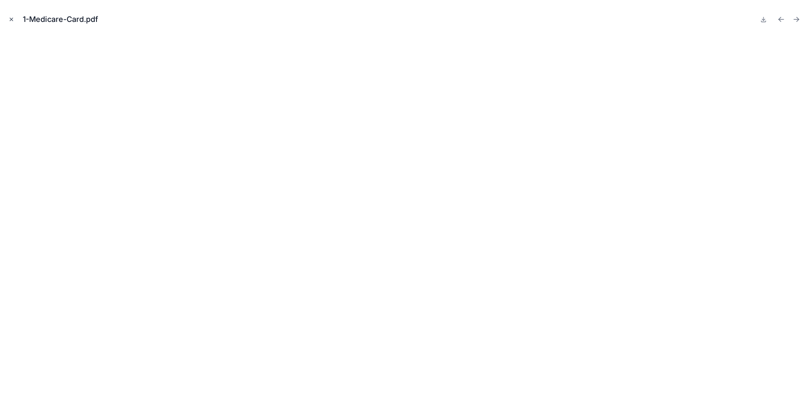
click at [14, 21] on icon "Close modal" at bounding box center [11, 19] width 6 height 6
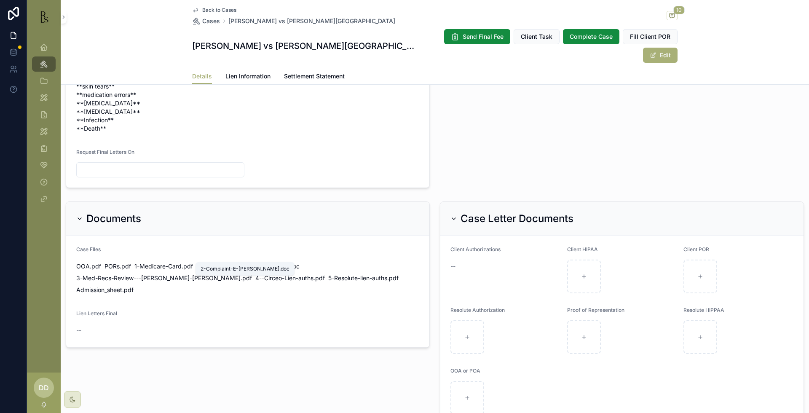
click at [219, 262] on span "2-Complaint-E-[PERSON_NAME]" at bounding box center [241, 266] width 91 height 8
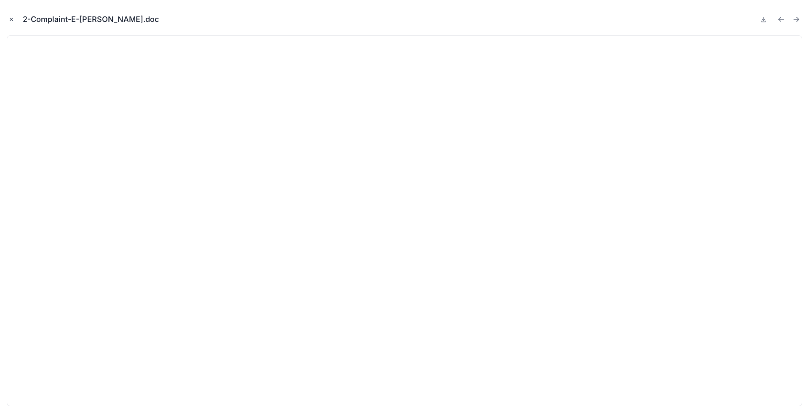
click at [10, 19] on icon "Close modal" at bounding box center [11, 19] width 6 height 6
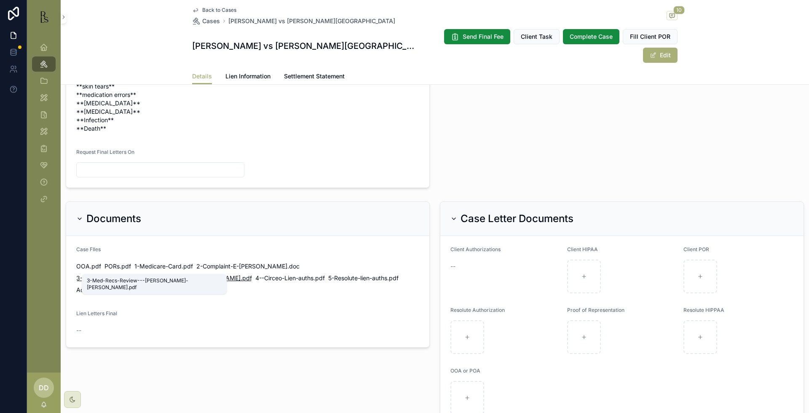
click at [105, 274] on span "3-Med-Recs-Review---[PERSON_NAME]-[PERSON_NAME]" at bounding box center [158, 278] width 164 height 8
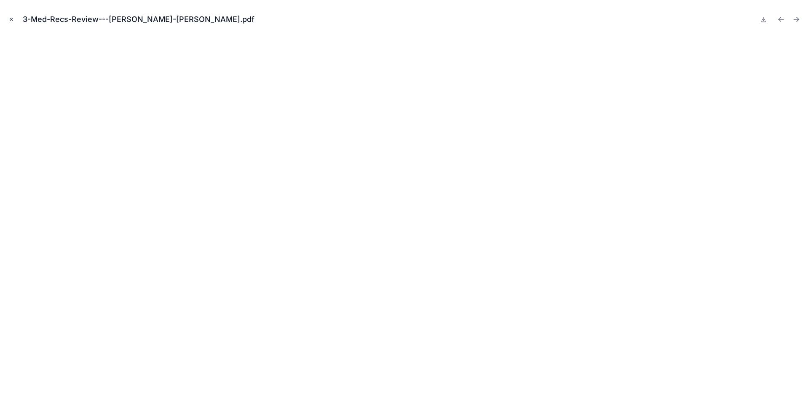
click at [12, 20] on icon "Close modal" at bounding box center [11, 19] width 3 height 3
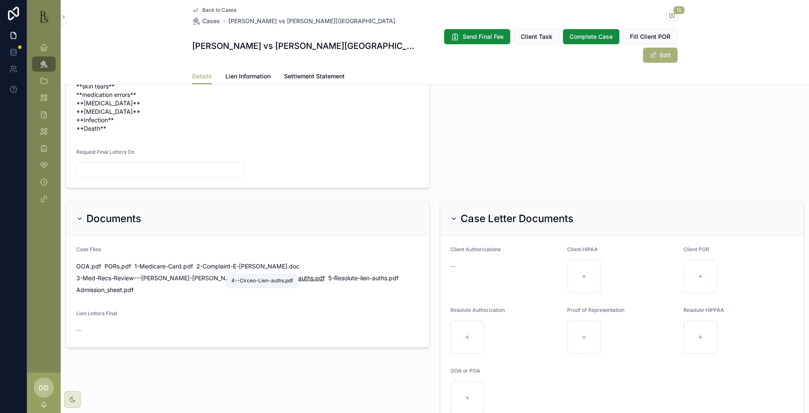
click at [255, 274] on span "4--Circeo-Lien-auths" at bounding box center [284, 278] width 58 height 8
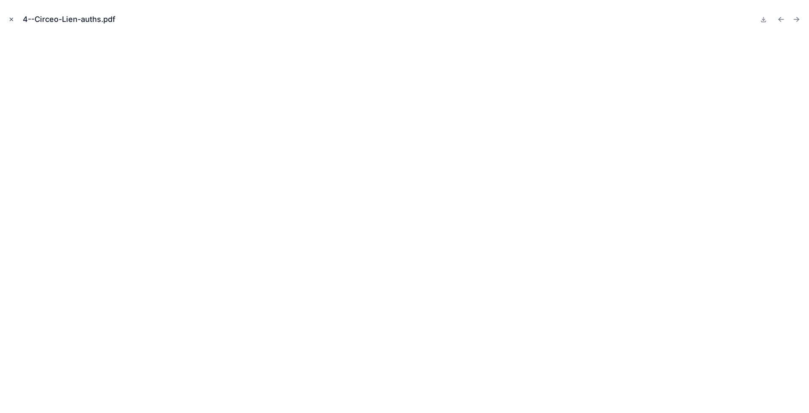
click at [12, 22] on icon "Close modal" at bounding box center [11, 19] width 6 height 6
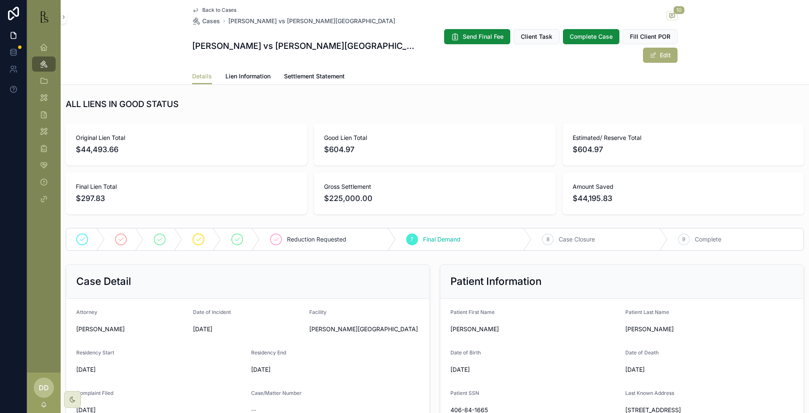
click at [246, 72] on span "Lien Information" at bounding box center [247, 76] width 45 height 8
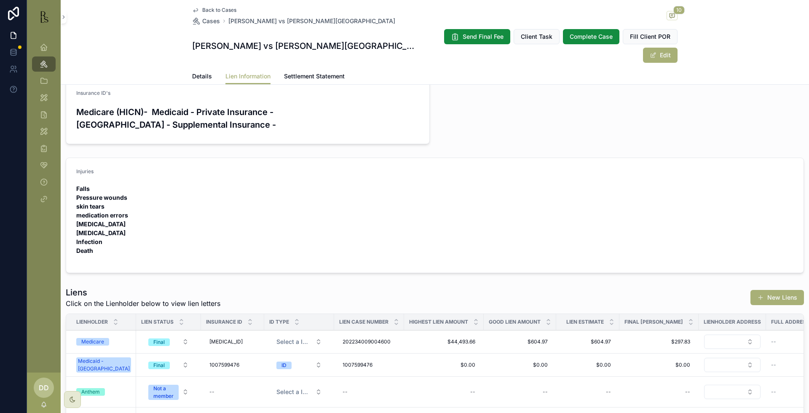
scroll to position [149, 0]
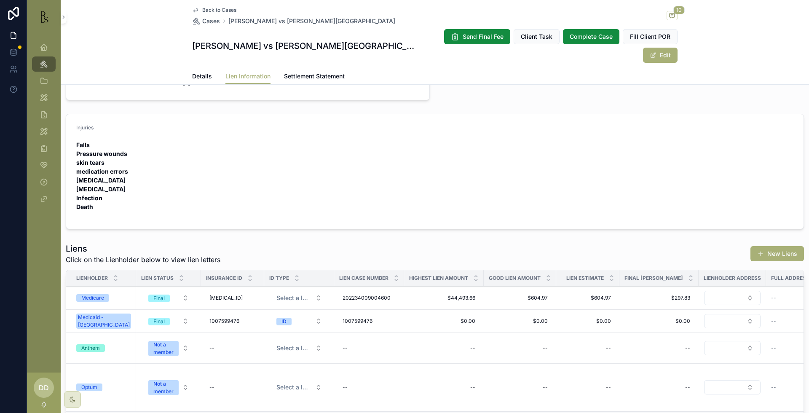
click at [86, 294] on div "Medicare" at bounding box center [92, 298] width 23 height 8
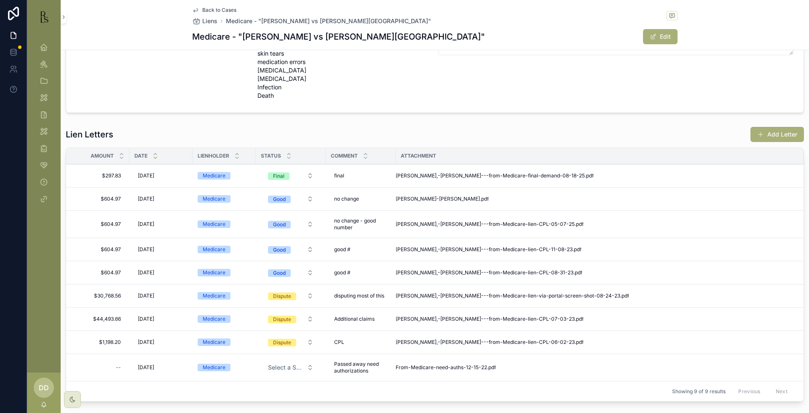
scroll to position [211, 0]
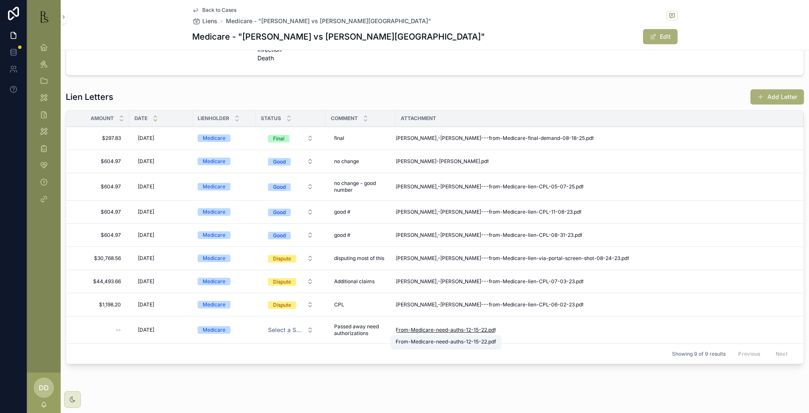
click at [428, 332] on span "From-Medicare-need-auths-12-15-22" at bounding box center [440, 329] width 91 height 7
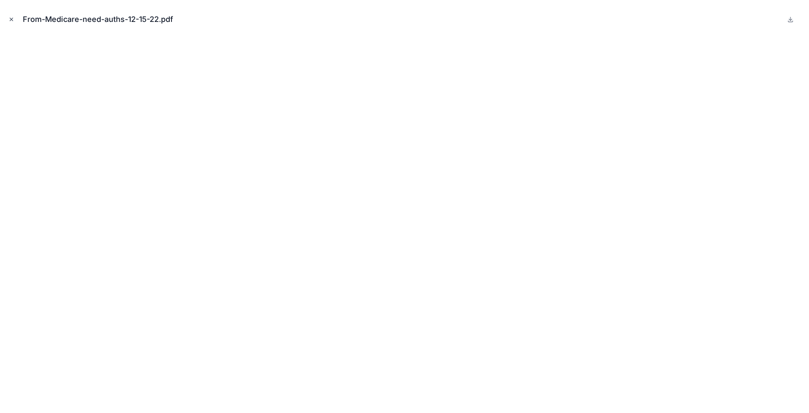
click at [12, 18] on icon "Close modal" at bounding box center [11, 19] width 6 height 6
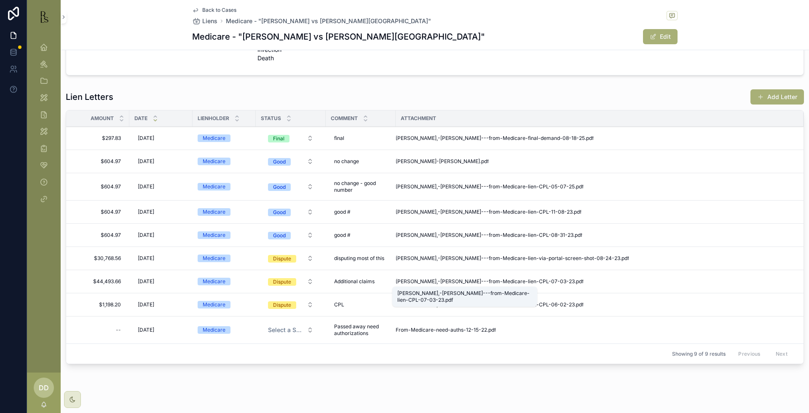
click at [433, 295] on div "[PERSON_NAME],-[PERSON_NAME]---from-Medicare-lien-CPL-07-03-23.pdf" at bounding box center [464, 296] width 135 height 13
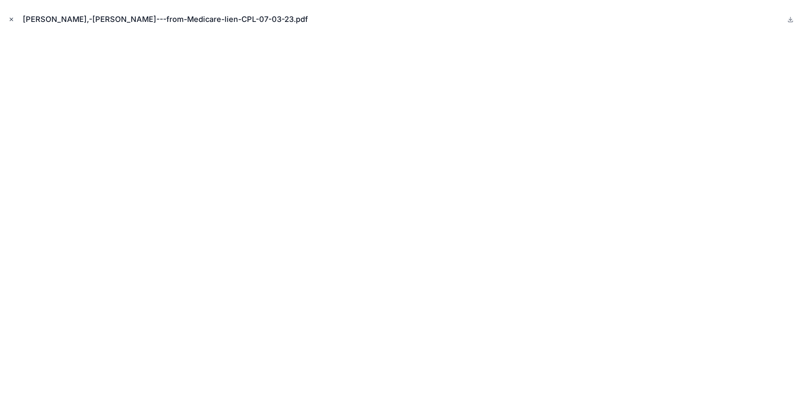
click at [11, 18] on icon "Close modal" at bounding box center [11, 19] width 6 height 6
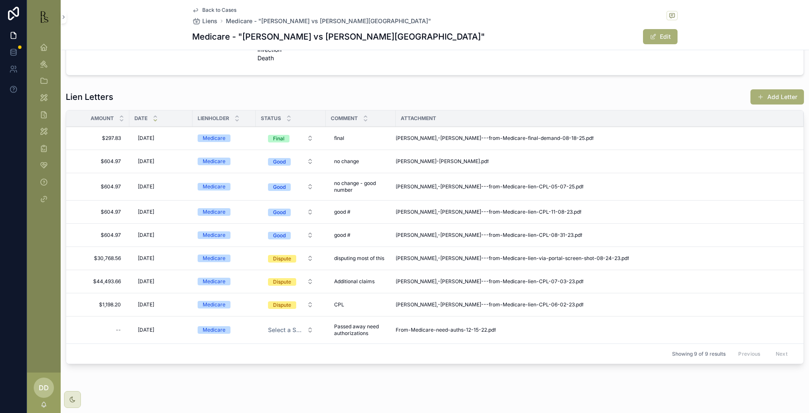
click at [458, 254] on td "[PERSON_NAME],-[PERSON_NAME]---from-Medicare-lien-via-portal-screen-shot-08-24-…" at bounding box center [599, 258] width 408 height 23
click at [461, 232] on span "[PERSON_NAME],-[PERSON_NAME]---from-Medicare-lien-CPL-08-31-23" at bounding box center [484, 235] width 178 height 7
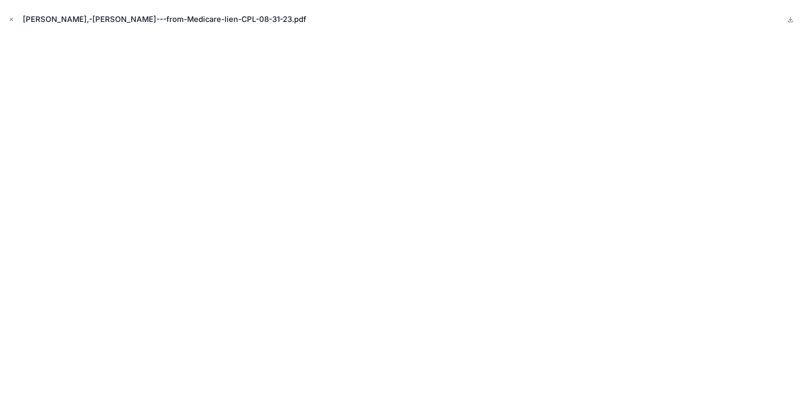
click at [11, 14] on div "[PERSON_NAME],-[PERSON_NAME]---from-Medicare-lien-CPL-08-31-23.pdf" at bounding box center [404, 19] width 795 height 25
click at [12, 18] on icon "Close modal" at bounding box center [11, 19] width 6 height 6
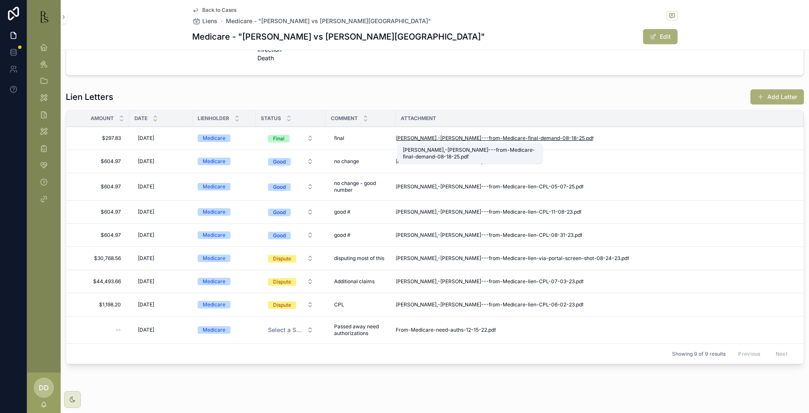
click at [444, 136] on span "[PERSON_NAME],-[PERSON_NAME]---from-Medicare-final-demand-08-18-25" at bounding box center [489, 138] width 189 height 7
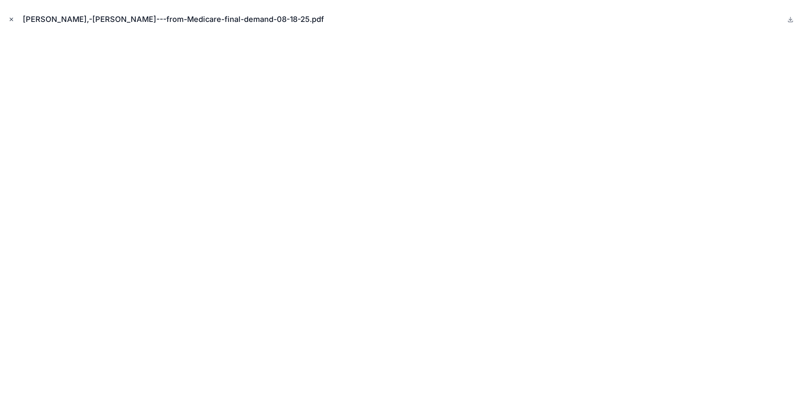
click at [7, 20] on button "Close modal" at bounding box center [11, 19] width 9 height 9
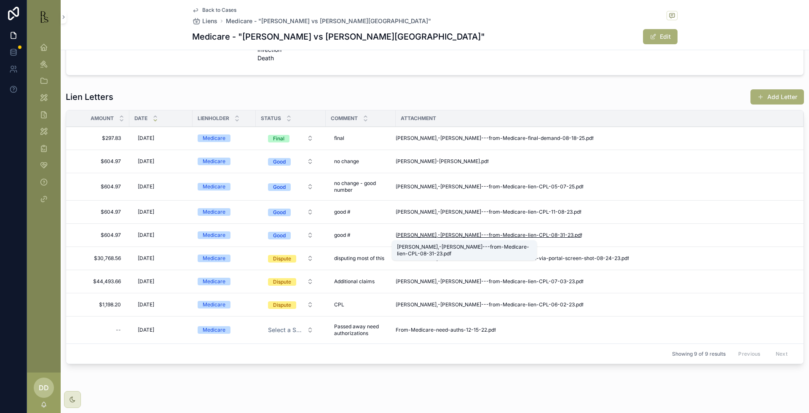
click at [438, 234] on span "[PERSON_NAME],-[PERSON_NAME]---from-Medicare-lien-CPL-08-31-23" at bounding box center [484, 235] width 178 height 7
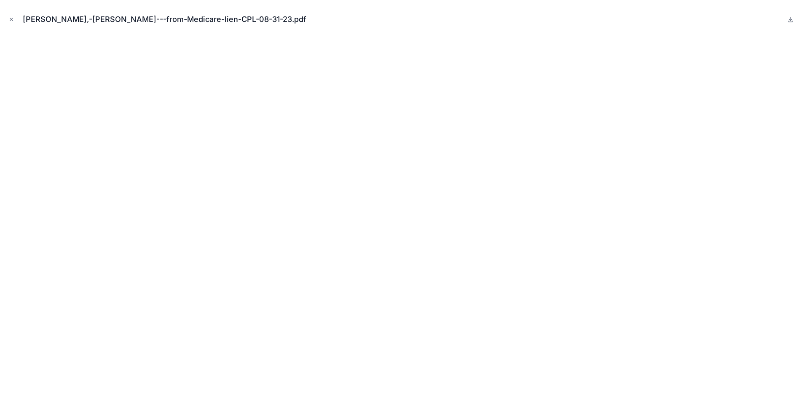
click at [12, 17] on icon "Close modal" at bounding box center [11, 19] width 6 height 6
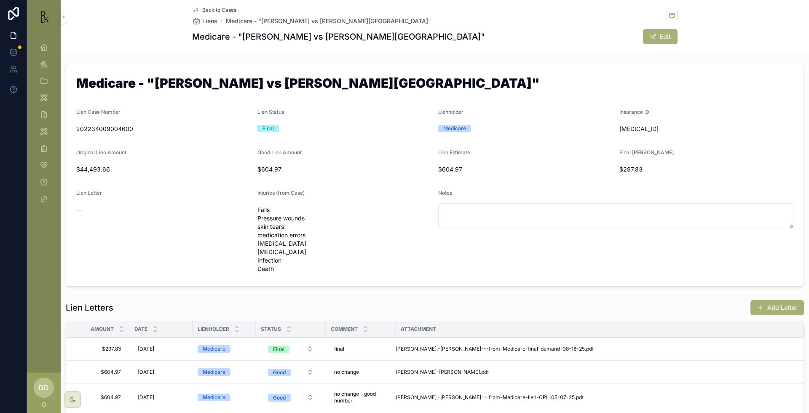
click at [211, 13] on span "Back to Cases" at bounding box center [219, 10] width 34 height 7
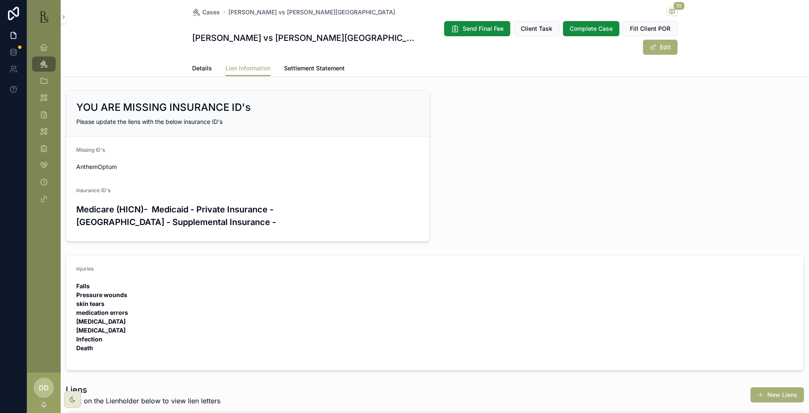
click at [211, 13] on span "Cases" at bounding box center [211, 12] width 18 height 8
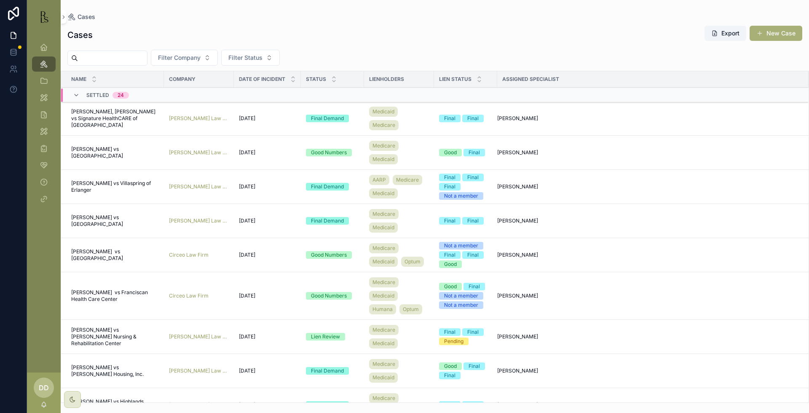
click at [134, 56] on input "scrollable content" at bounding box center [112, 58] width 69 height 12
type input "*****"
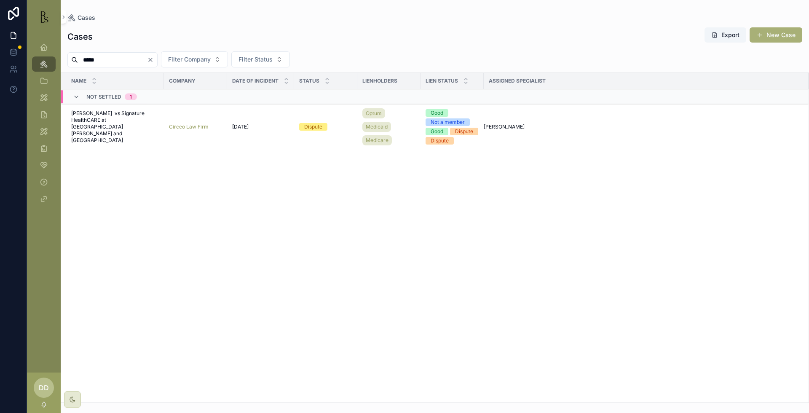
click at [98, 124] on span "[PERSON_NAME] vs Signature HealthCARE at [GEOGRAPHIC_DATA][PERSON_NAME] and [GE…" at bounding box center [115, 127] width 88 height 34
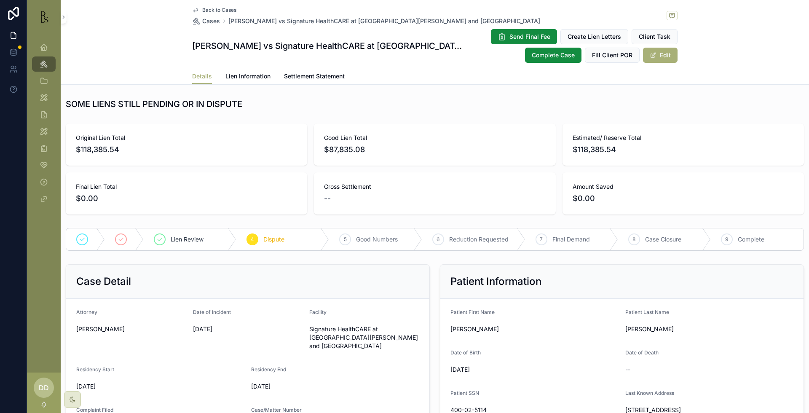
click at [231, 77] on span "Lien Information" at bounding box center [247, 76] width 45 height 8
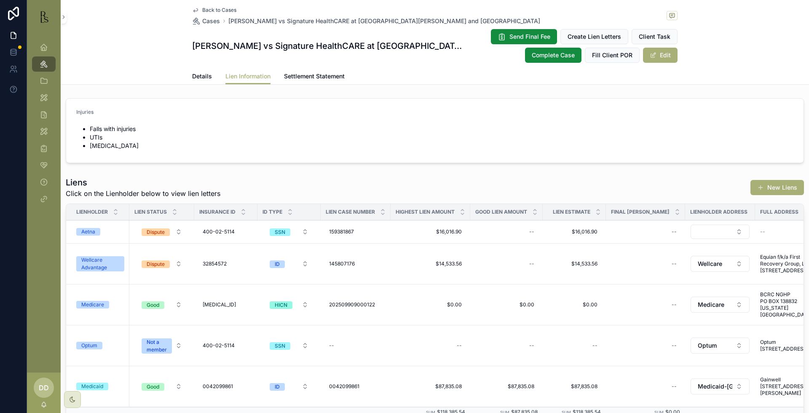
click at [93, 262] on div "Wellcare Advantage" at bounding box center [100, 263] width 38 height 15
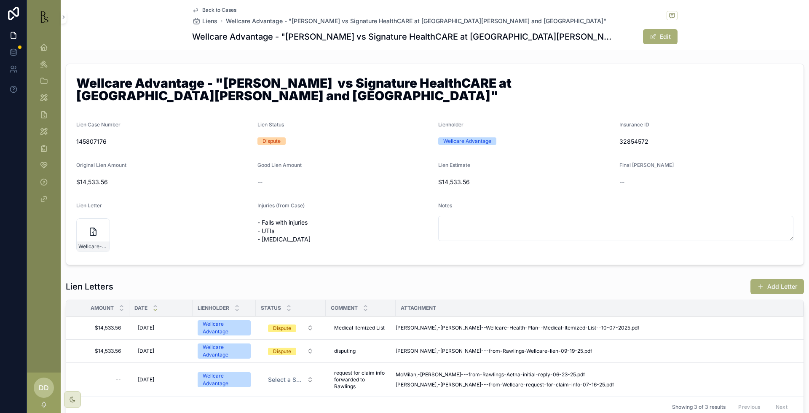
click at [770, 164] on div "Final [PERSON_NAME]" at bounding box center [706, 167] width 174 height 10
click at [491, 378] on span "McMilan,-[PERSON_NAME]---from-Rawlings-Aetna-initial-reply-06-23-25" at bounding box center [485, 374] width 180 height 7
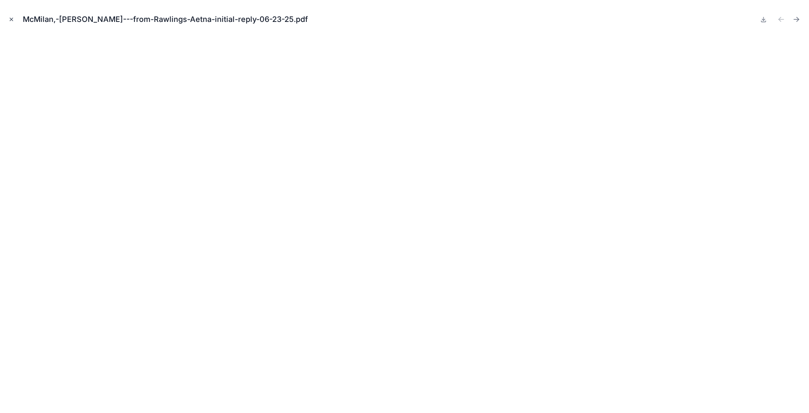
click at [13, 21] on icon "Close modal" at bounding box center [11, 19] width 6 height 6
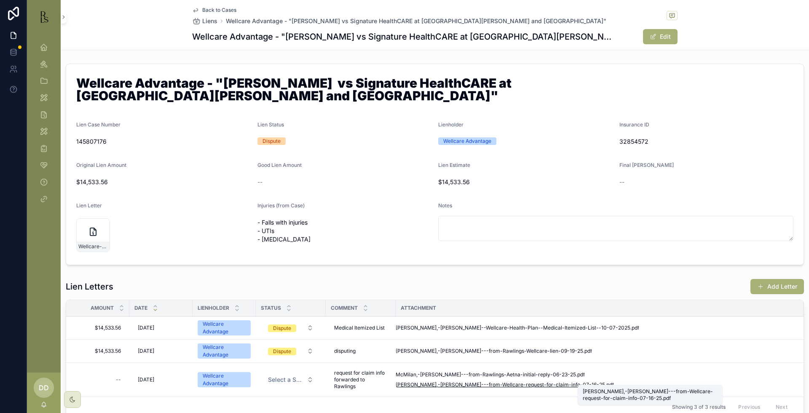
click at [605, 381] on span "[PERSON_NAME],-[PERSON_NAME]---from-Wellcare-request-for-claim-info-07-16-25" at bounding box center [499, 384] width 209 height 7
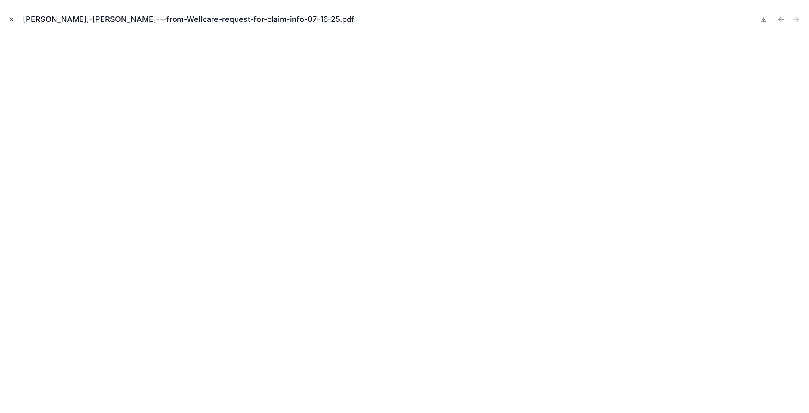
click at [11, 18] on icon "Close modal" at bounding box center [11, 19] width 6 height 6
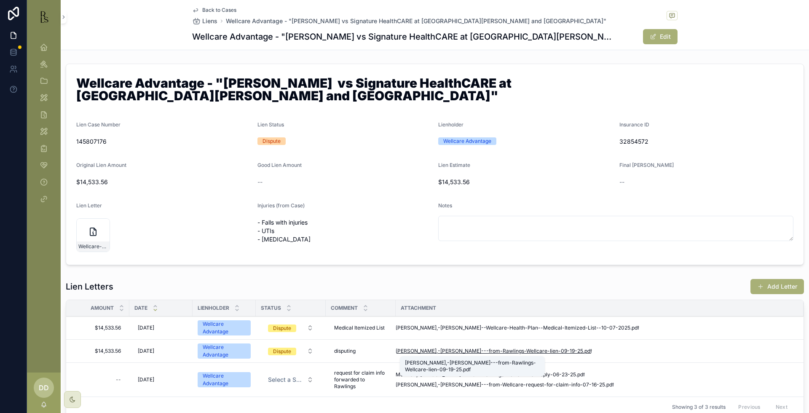
click at [458, 350] on span "[PERSON_NAME],-[PERSON_NAME]---from-Rawlings-Wellcare-lien-09-19-25" at bounding box center [488, 350] width 187 height 7
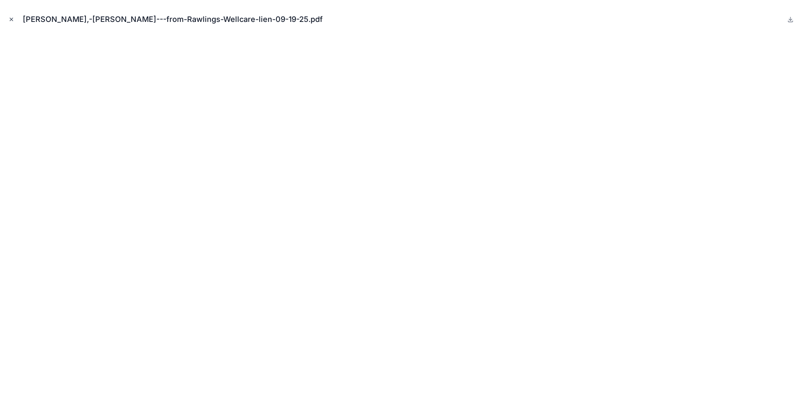
click at [12, 18] on icon "Close modal" at bounding box center [11, 19] width 6 height 6
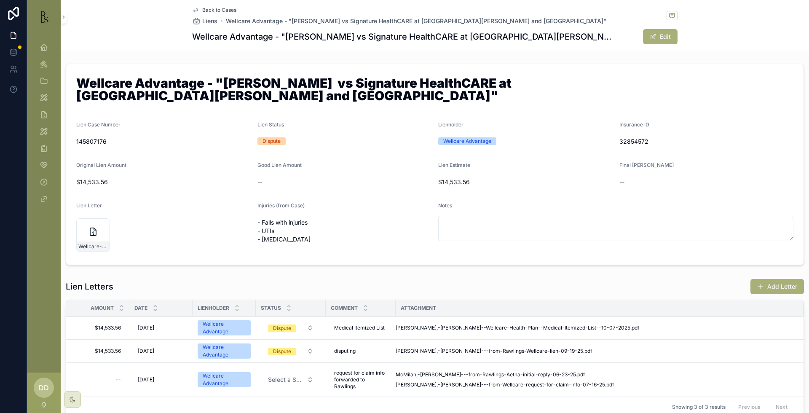
click at [760, 186] on div "--" at bounding box center [706, 182] width 174 height 8
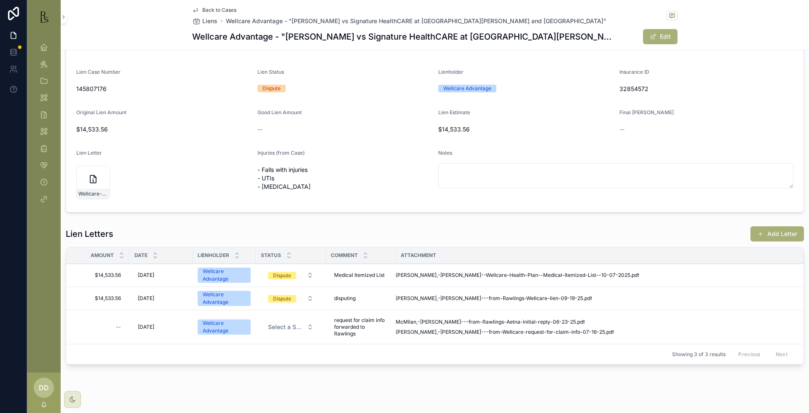
scroll to position [65, 0]
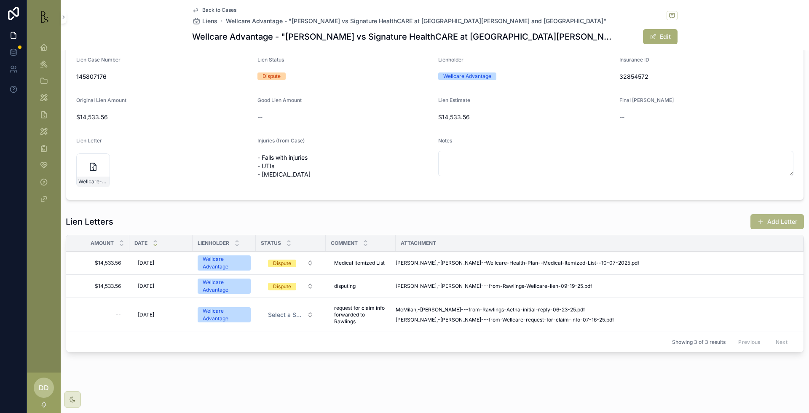
click at [767, 220] on button "Add Letter" at bounding box center [776, 221] width 53 height 15
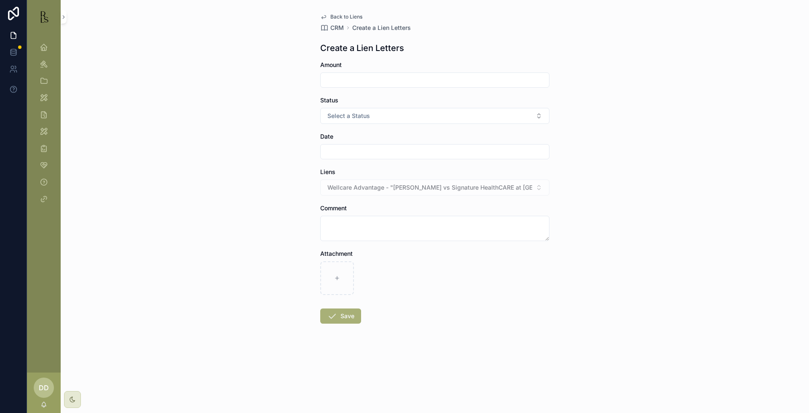
click at [344, 156] on input "scrollable content" at bounding box center [434, 152] width 228 height 12
click at [464, 236] on button "10" at bounding box center [464, 239] width 15 height 15
type input "**********"
click at [341, 228] on textarea "scrollable content" at bounding box center [434, 228] width 229 height 25
type textarea "*"
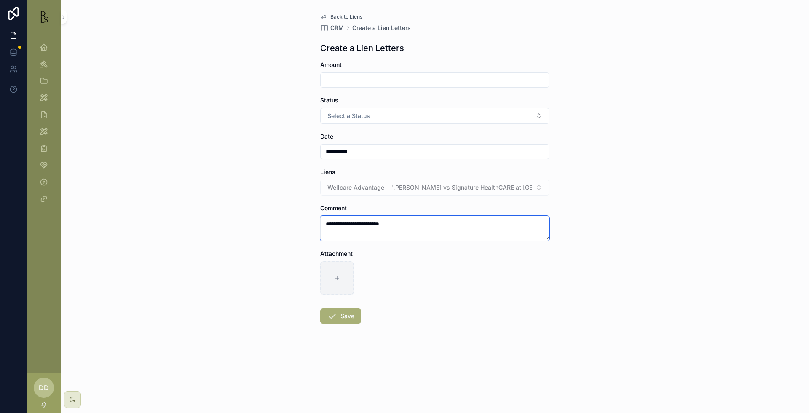
type textarea "**********"
click at [343, 274] on div "scrollable content" at bounding box center [337, 278] width 34 height 34
type input "**********"
click at [351, 319] on button "Save" at bounding box center [340, 315] width 41 height 15
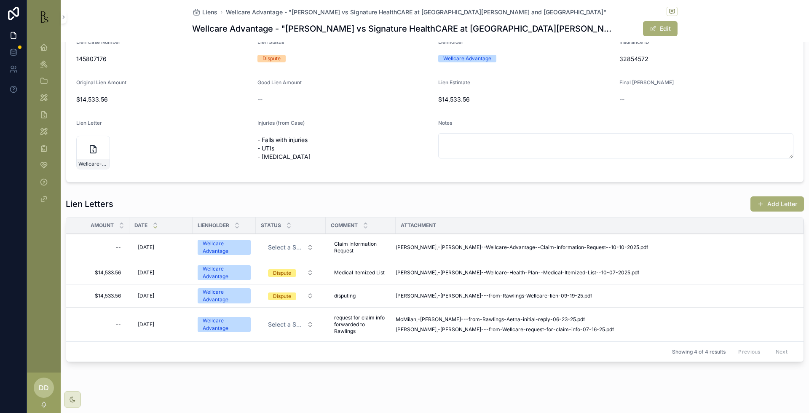
scroll to position [84, 0]
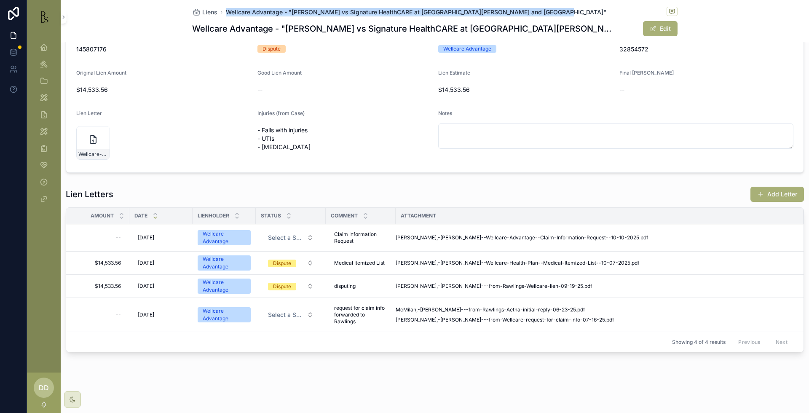
drag, startPoint x: 543, startPoint y: 13, endPoint x: 223, endPoint y: 14, distance: 320.0
click at [223, 14] on div "Liens Wellcare Advantage - "[PERSON_NAME] vs Signature HealthCARE at [GEOGRAPHI…" at bounding box center [434, 12] width 485 height 11
copy span "Wellcare Advantage - "[PERSON_NAME] vs Signature HealthCARE at [GEOGRAPHIC_DATA…"
